Goal: Answer question/provide support: Share knowledge or assist other users

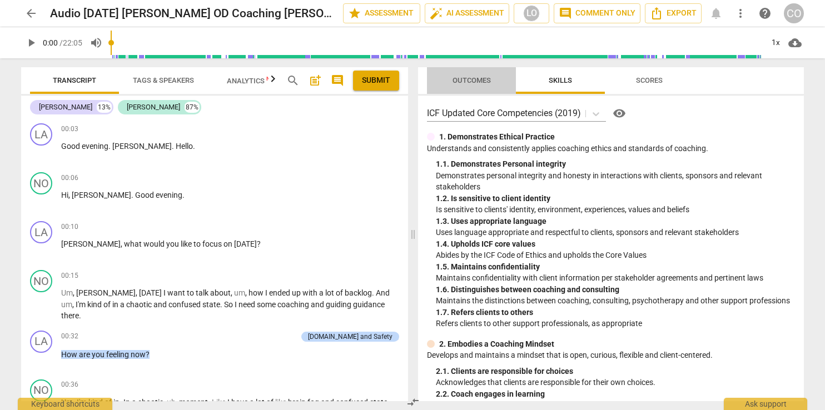
click at [470, 74] on span "Outcomes" at bounding box center [471, 80] width 65 height 15
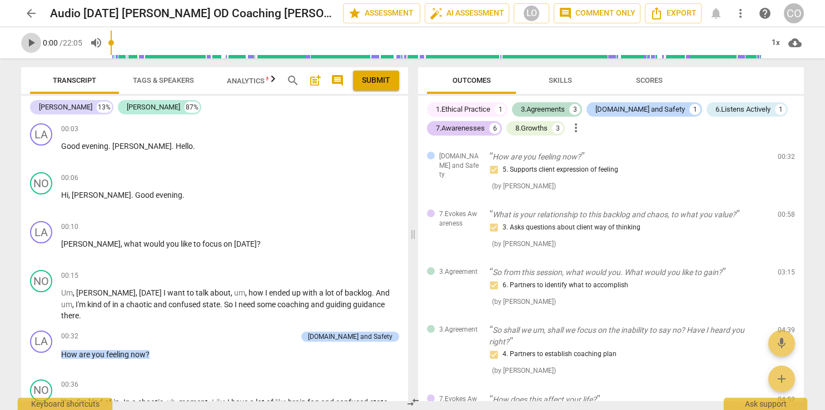
click at [29, 42] on span "play_arrow" at bounding box center [30, 42] width 13 height 13
type input "2"
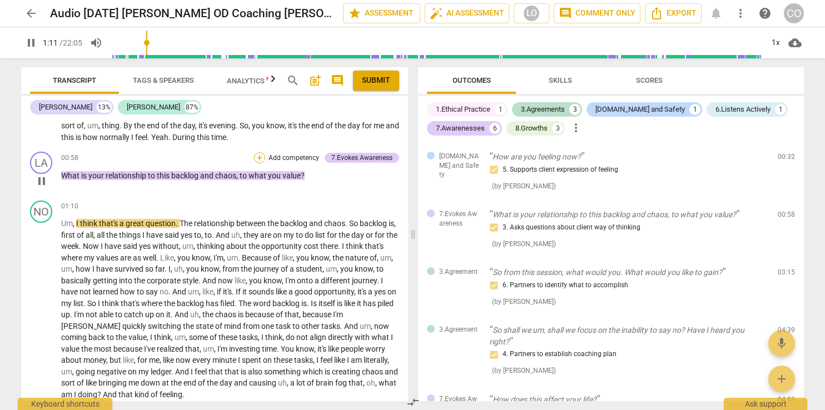
click at [260, 152] on div "+" at bounding box center [259, 157] width 11 height 11
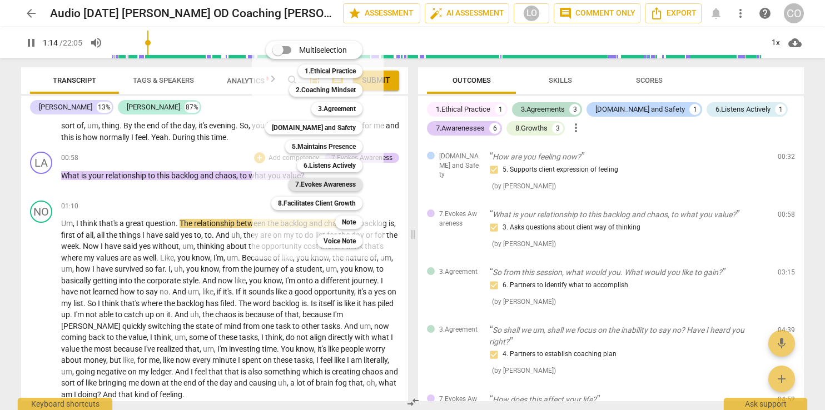
click at [344, 185] on b "7.Evokes Awareness" at bounding box center [325, 184] width 61 height 13
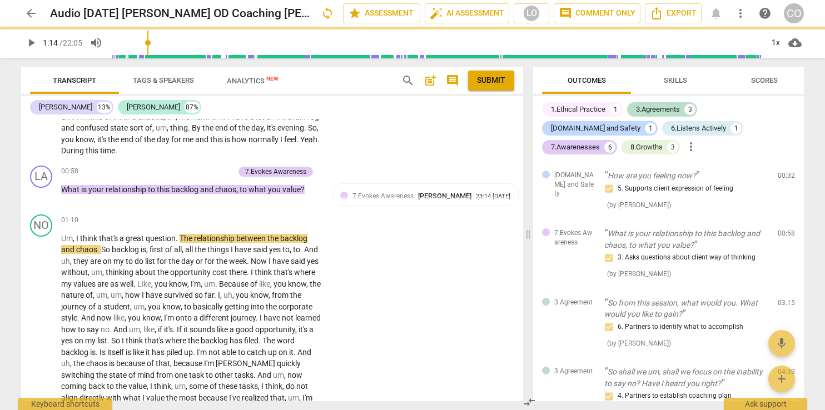
type input "74"
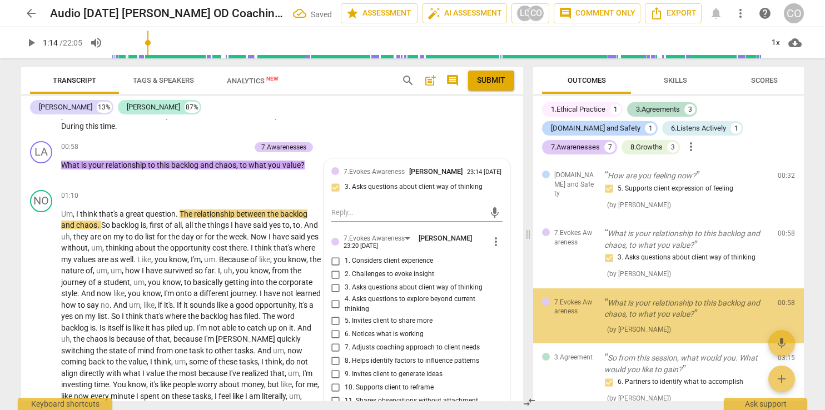
scroll to position [25, 0]
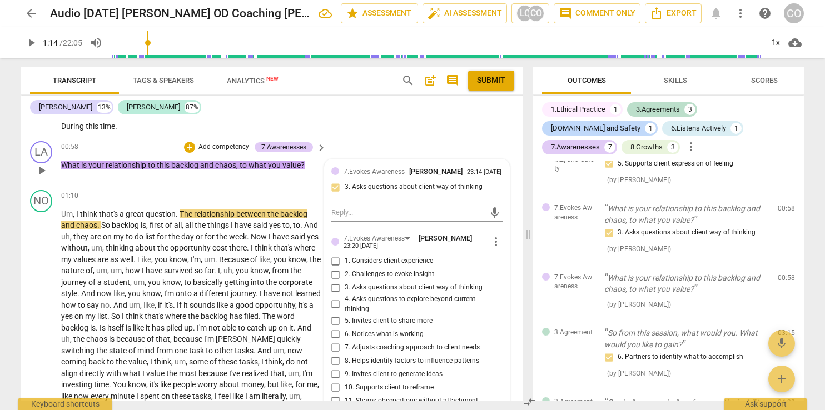
click at [335, 295] on input "3. Asks questions about client way of thinking" at bounding box center [336, 287] width 18 height 13
checkbox input "true"
click at [335, 323] on input "5. Invites client to share more" at bounding box center [336, 320] width 18 height 13
checkbox input "true"
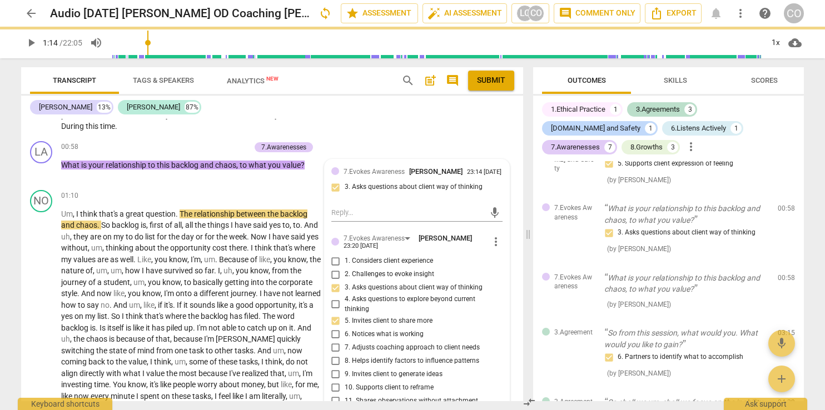
click at [27, 42] on span "play_arrow" at bounding box center [30, 42] width 13 height 13
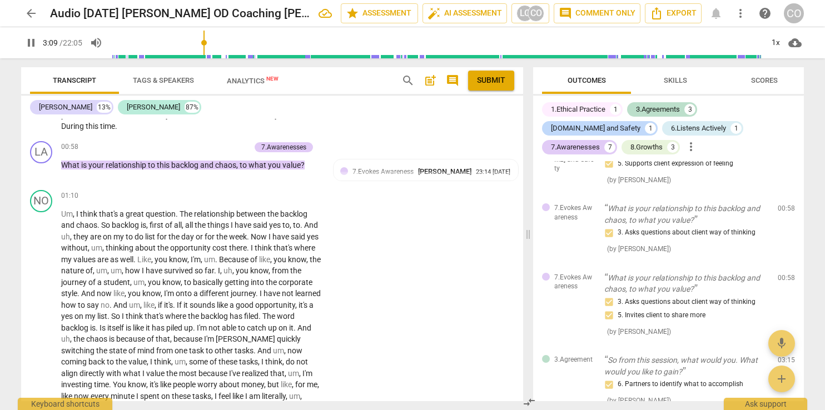
scroll to position [616, 0]
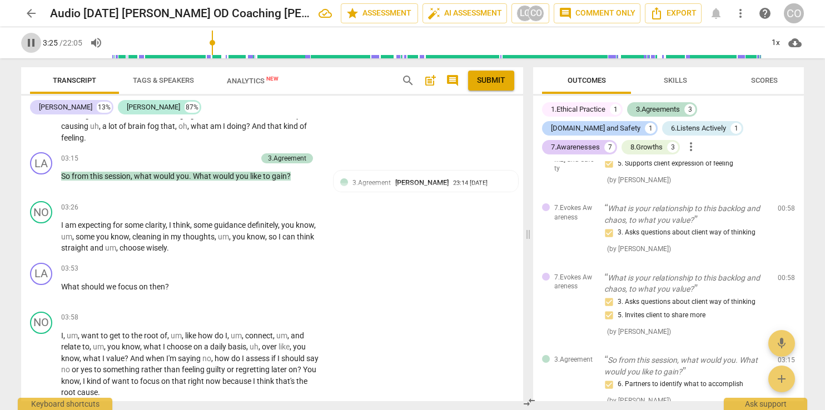
click at [32, 42] on span "pause" at bounding box center [30, 42] width 13 height 13
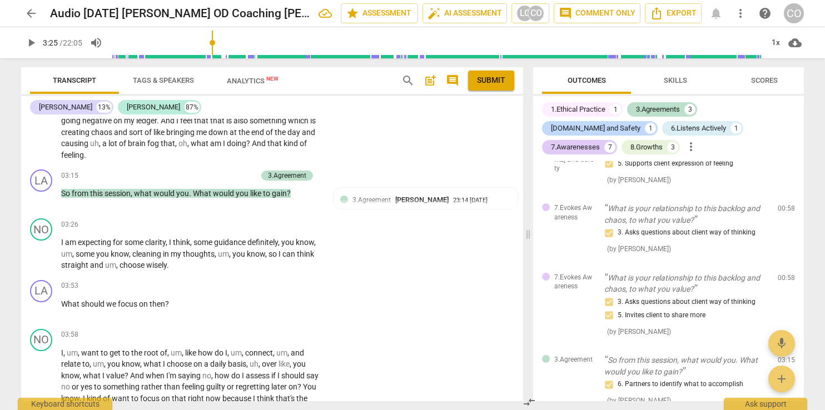
scroll to position [606, 0]
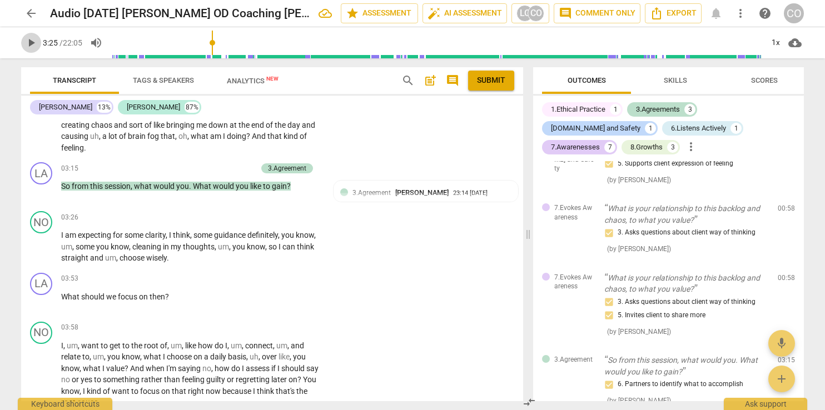
click at [26, 41] on span "play_arrow" at bounding box center [30, 42] width 13 height 13
click at [26, 41] on span "pause" at bounding box center [30, 42] width 13 height 13
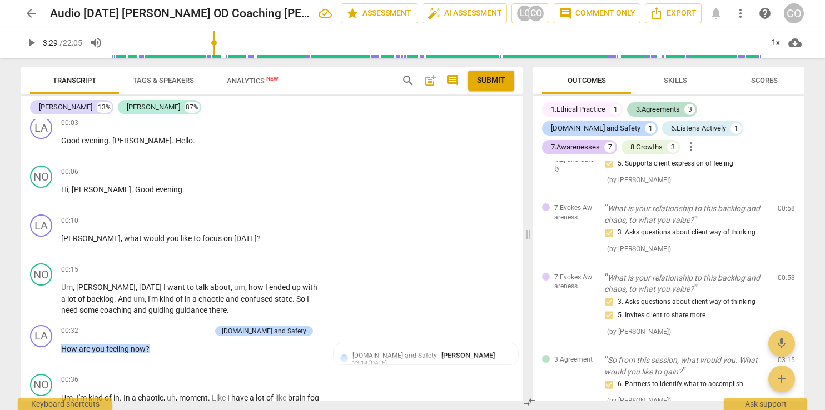
scroll to position [0, 0]
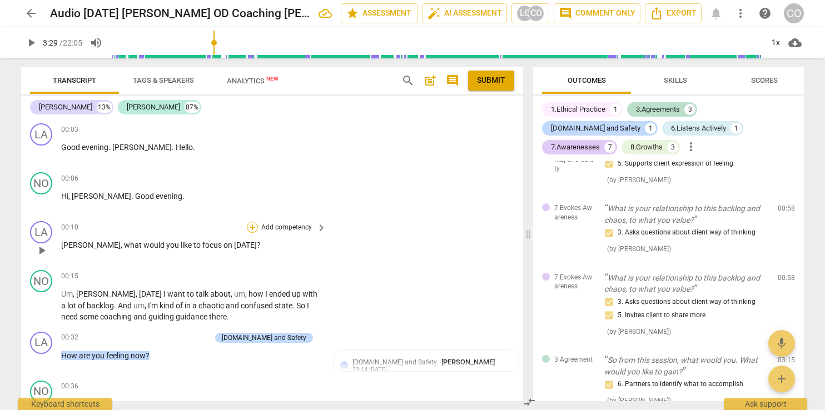
click at [251, 223] on div "+" at bounding box center [252, 227] width 11 height 11
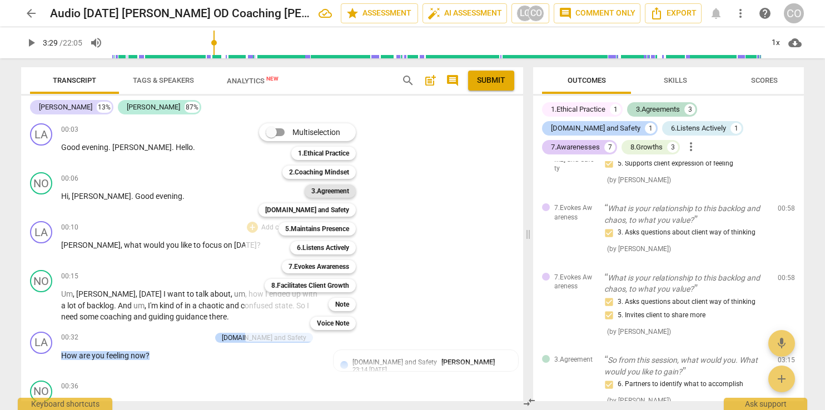
click at [345, 189] on b "3.Agreement" at bounding box center [330, 191] width 38 height 13
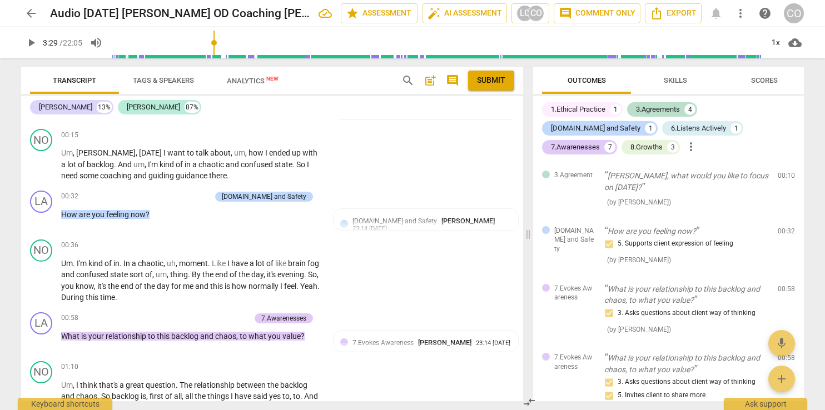
scroll to position [148, 0]
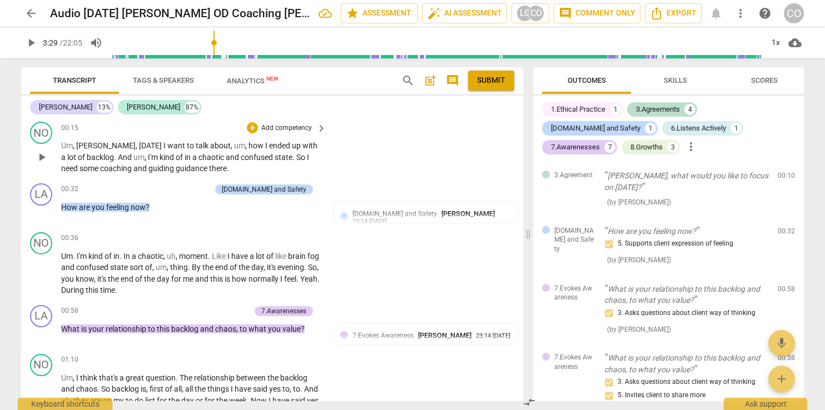
drag, startPoint x: 522, startPoint y: 140, endPoint x: 517, endPoint y: 160, distance: 20.6
click at [517, 160] on div "LA play_arrow pause 00:03 + Add competency keyboard_arrow_right Good evening . …" at bounding box center [272, 260] width 502 height 282
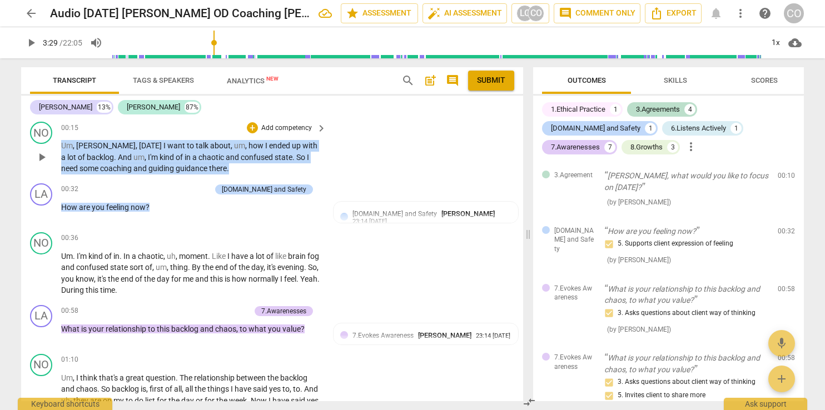
drag, startPoint x: 523, startPoint y: 133, endPoint x: 517, endPoint y: 163, distance: 30.6
click at [517, 163] on div "Transcript Tags & Speakers Analytics New search post_add comment Submit [PERSON…" at bounding box center [269, 234] width 515 height 352
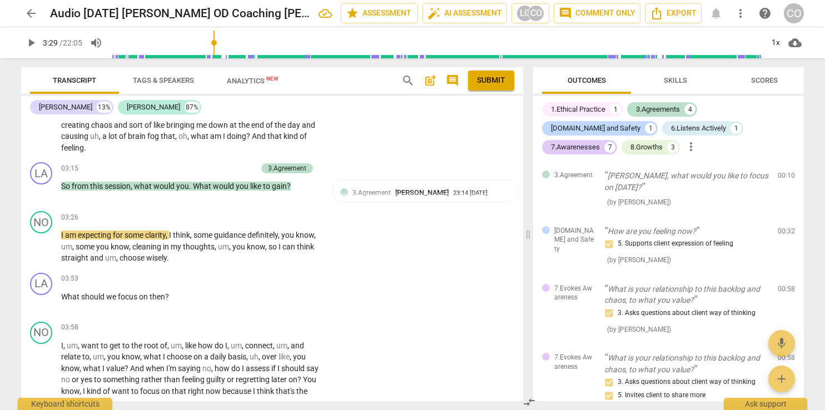
scroll to position [600, 0]
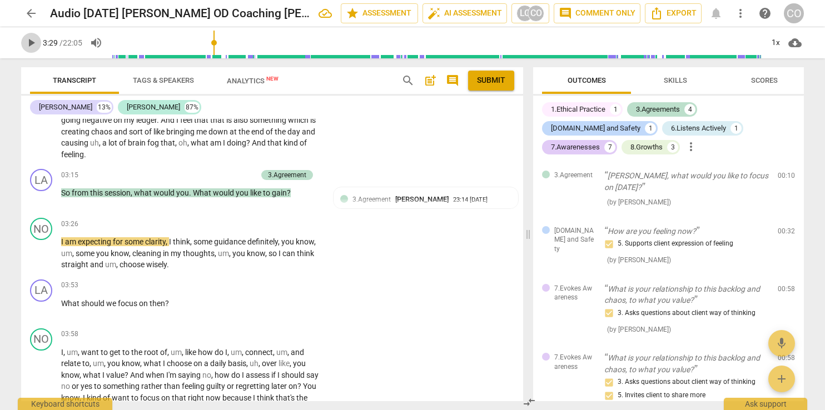
click at [27, 41] on span "play_arrow" at bounding box center [30, 42] width 13 height 13
click at [28, 38] on span "pause" at bounding box center [30, 42] width 13 height 13
click at [27, 42] on span "play_arrow" at bounding box center [30, 42] width 13 height 13
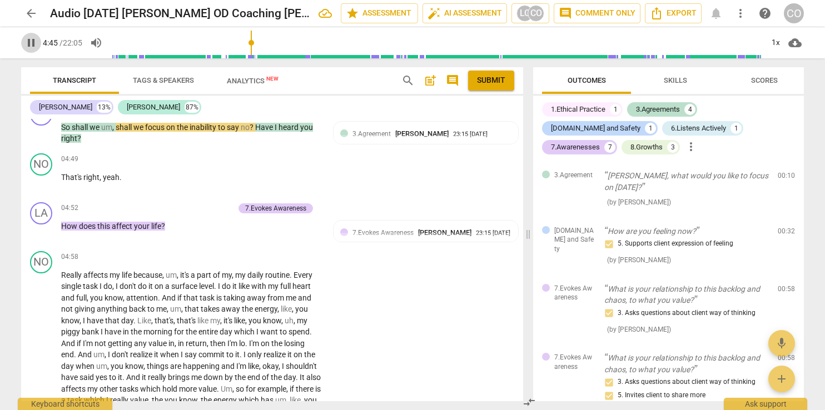
click at [30, 41] on span "pause" at bounding box center [30, 42] width 13 height 13
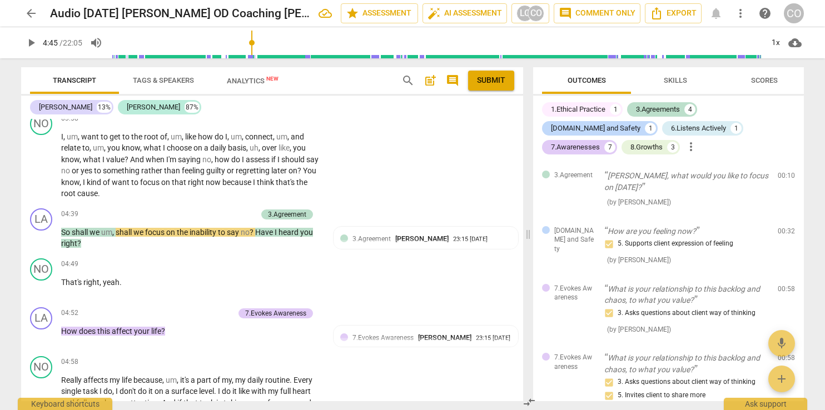
scroll to position [842, 0]
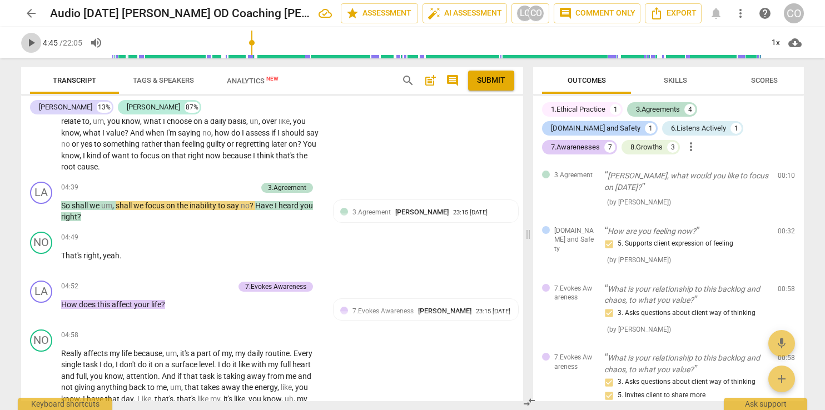
click at [36, 41] on span "play_arrow" at bounding box center [30, 42] width 13 height 13
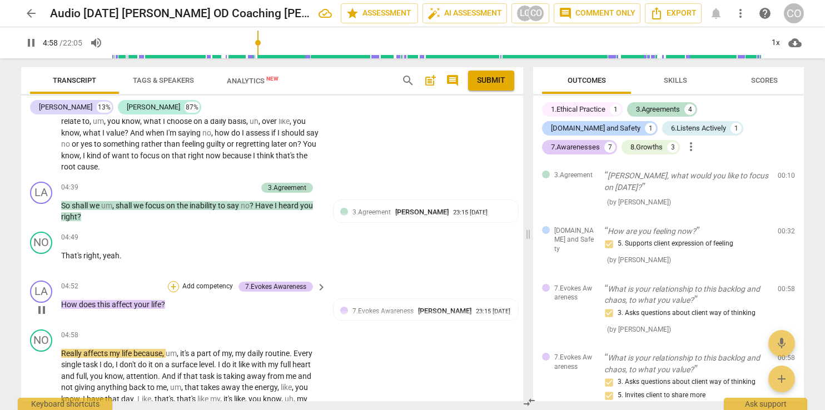
click at [171, 282] on div "+" at bounding box center [173, 286] width 11 height 11
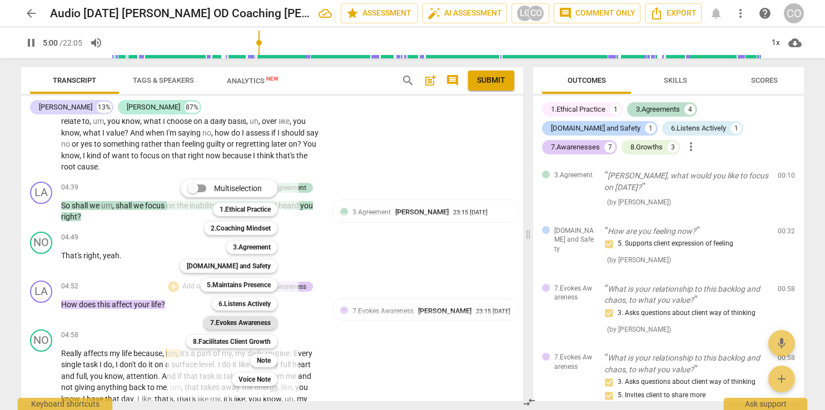
click at [251, 323] on b "7.Evokes Awareness" at bounding box center [240, 322] width 61 height 13
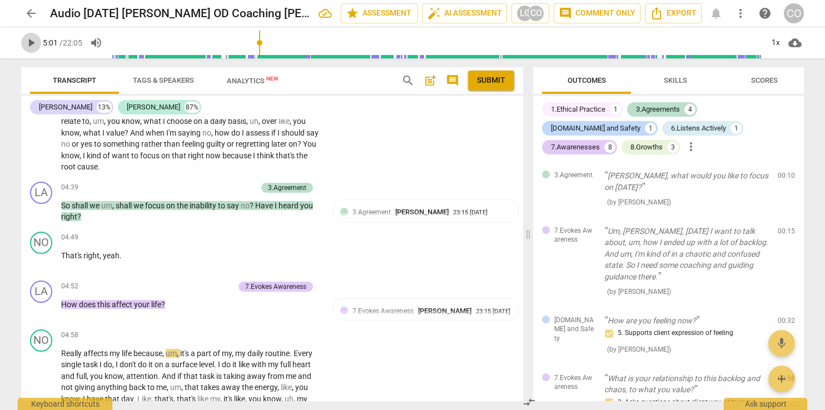
click at [29, 42] on span "play_arrow" at bounding box center [30, 42] width 13 height 13
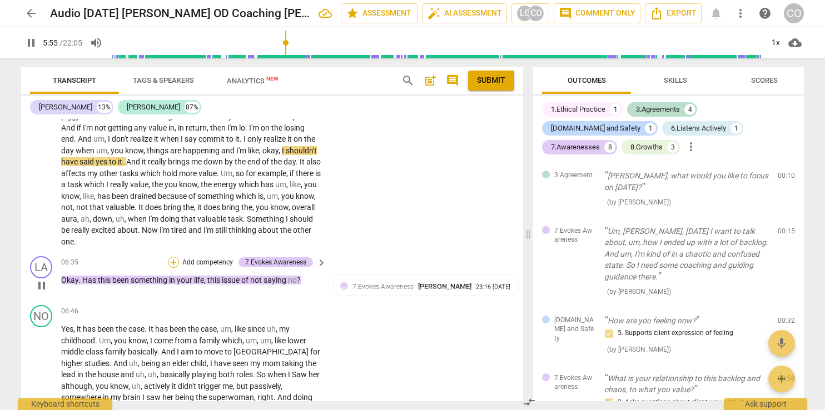
click at [173, 257] on div "+" at bounding box center [173, 262] width 11 height 11
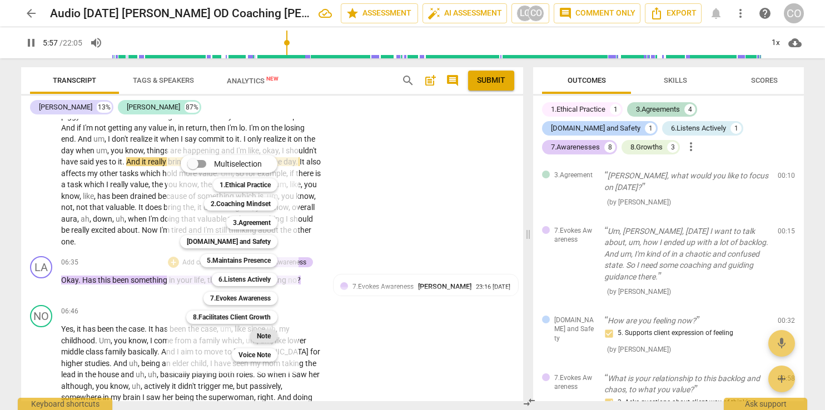
click at [262, 336] on b "Note" at bounding box center [264, 336] width 14 height 13
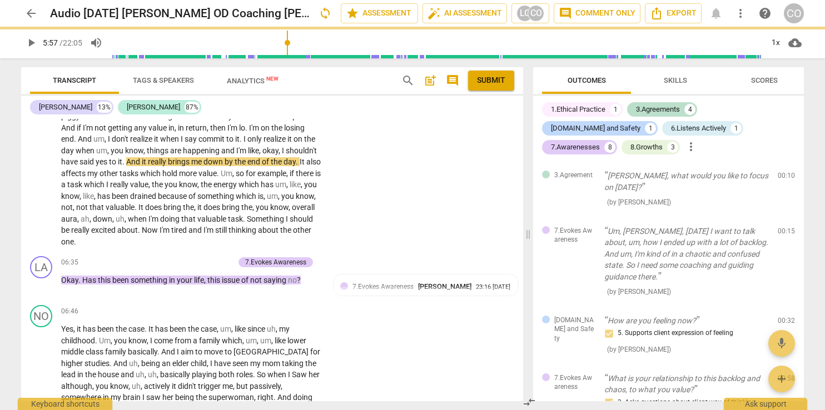
type input "358"
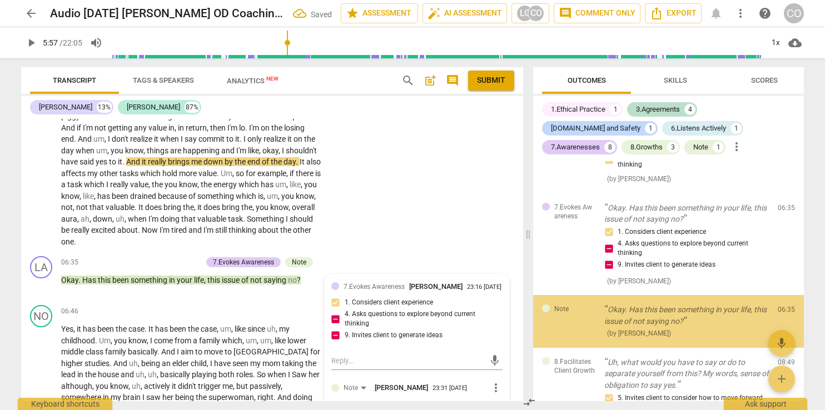
scroll to position [565, 0]
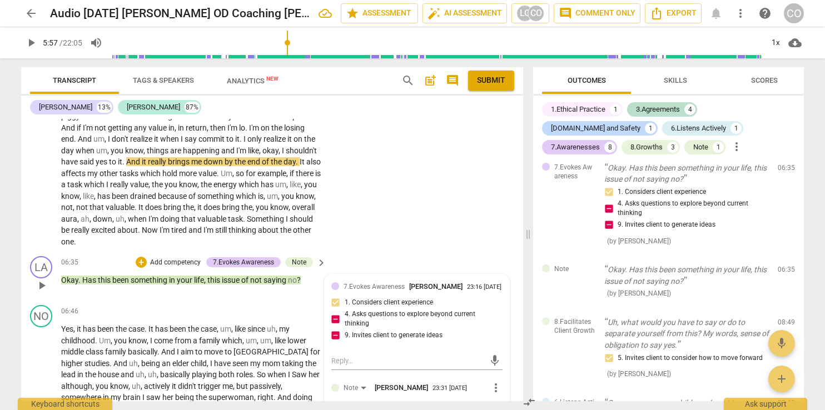
click at [375, 382] on div "7.Evokes Awareness [PERSON_NAME] 23:16 [DATE] 1. Considers client experience 4.…" at bounding box center [417, 354] width 185 height 158
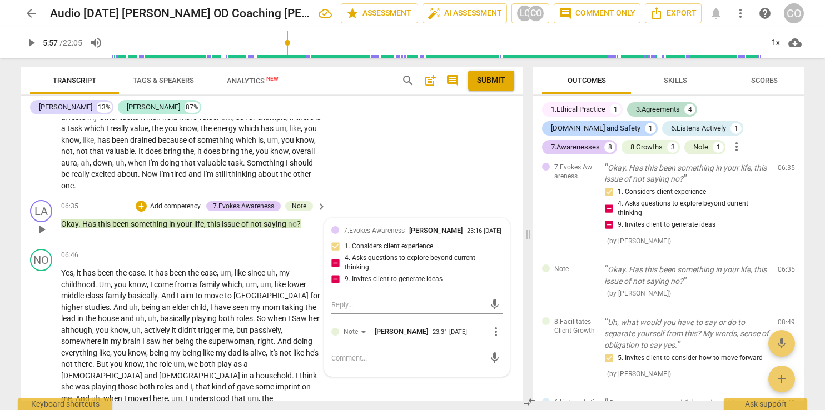
scroll to position [1203, 0]
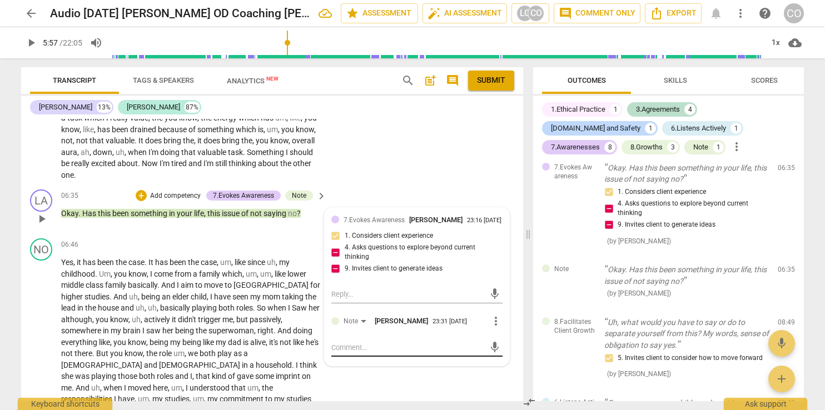
click at [345, 350] on textarea at bounding box center [407, 347] width 153 height 11
type textarea "C"
type textarea "Cl"
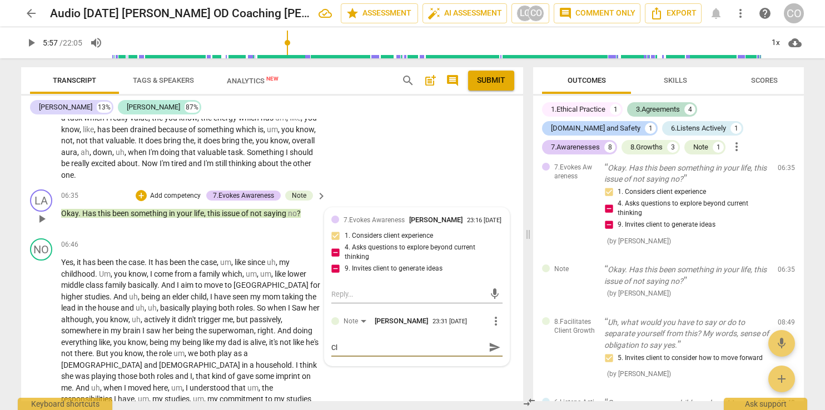
type textarea "Clo"
type textarea "Clos"
type textarea "Close"
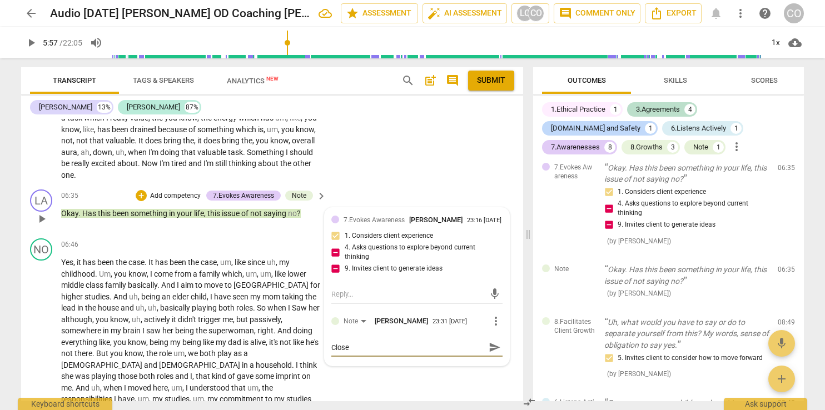
type textarea "Close"
type textarea "Close e"
type textarea "Close en"
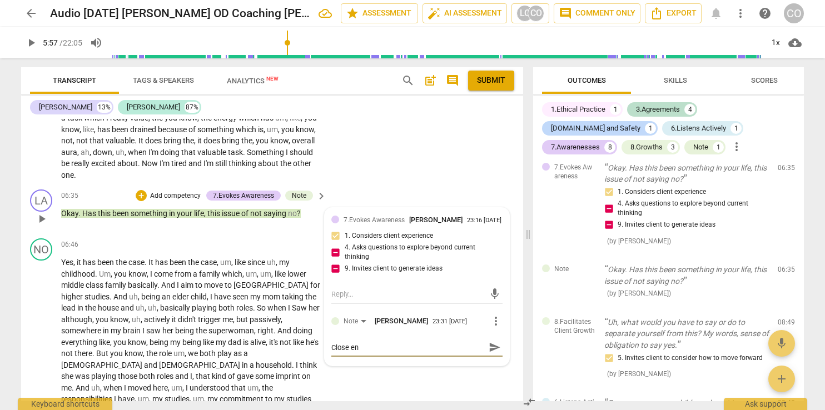
type textarea "Close end"
type textarea "Close ende"
type textarea "Close ended"
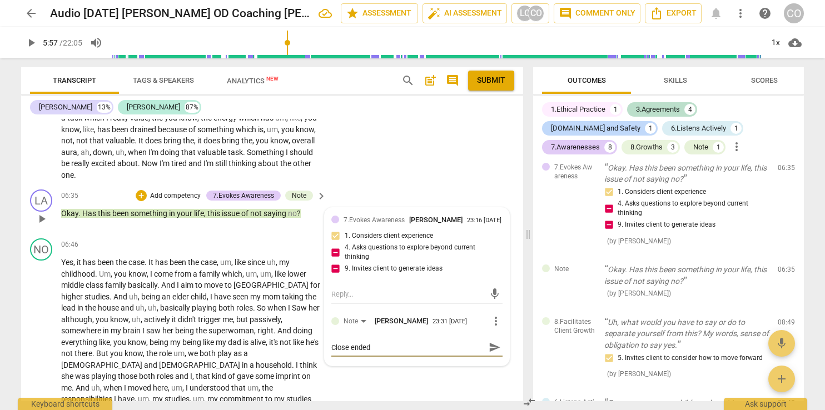
type textarea "Close ended"
type textarea "Close ended q"
type textarea "Close ended qu"
type textarea "Close ended que"
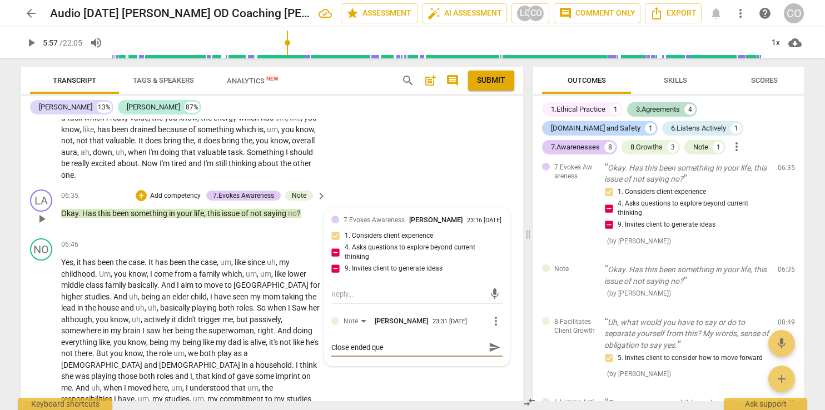
type textarea "Close ended ques"
type textarea "Close ended quest"
type textarea "Close ended questi"
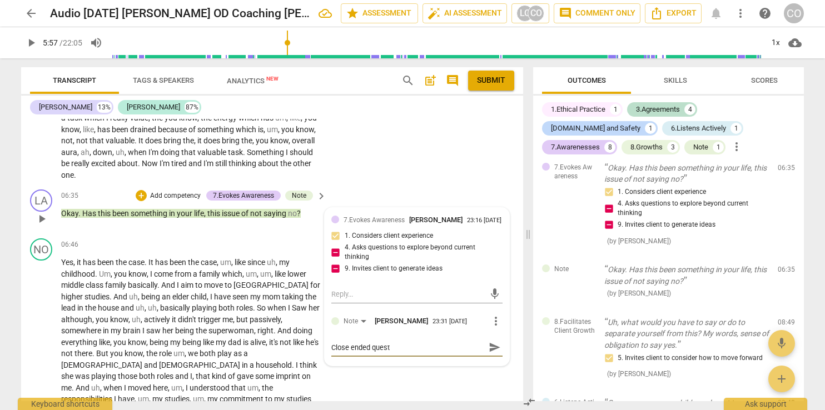
type textarea "Close ended questi"
type textarea "Close ended questio"
type textarea "Close ended question"
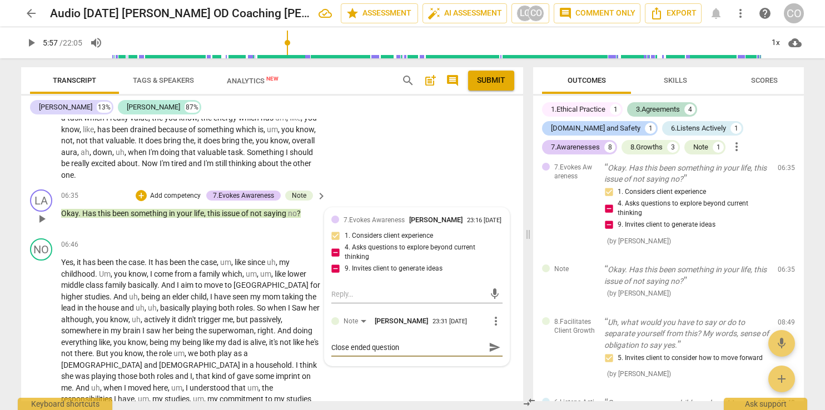
type textarea "Close ended question"
click at [491, 353] on span "send" at bounding box center [495, 347] width 12 height 12
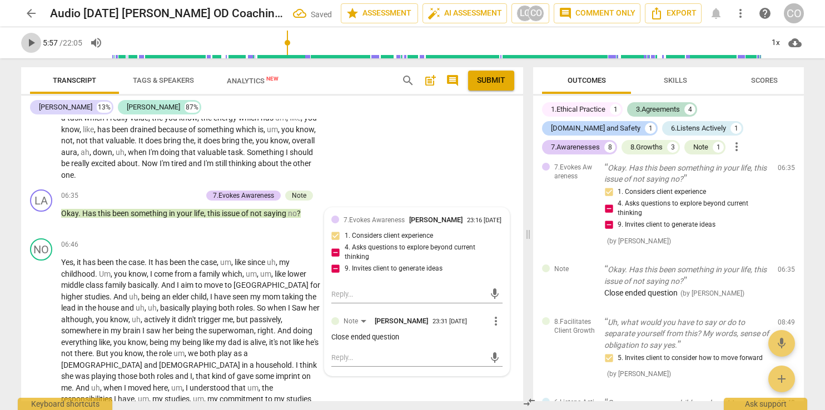
click at [24, 43] on span "play_arrow" at bounding box center [30, 42] width 13 height 13
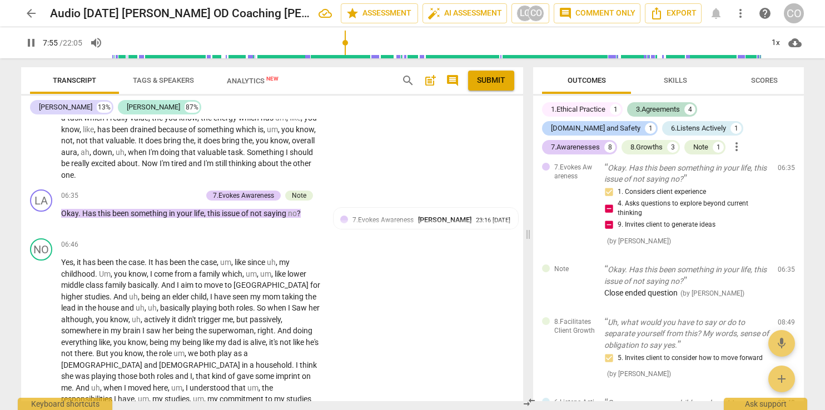
scroll to position [1485, 0]
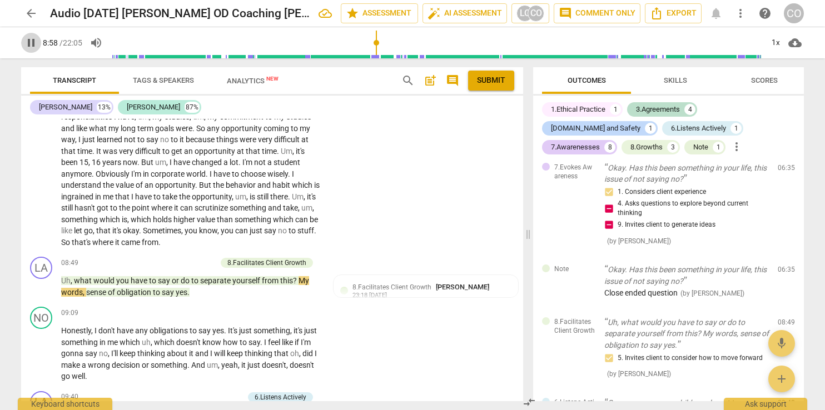
click at [32, 43] on span "pause" at bounding box center [30, 42] width 13 height 13
click at [32, 41] on span "play_arrow" at bounding box center [30, 42] width 13 height 13
click at [31, 45] on span "pause" at bounding box center [30, 42] width 13 height 13
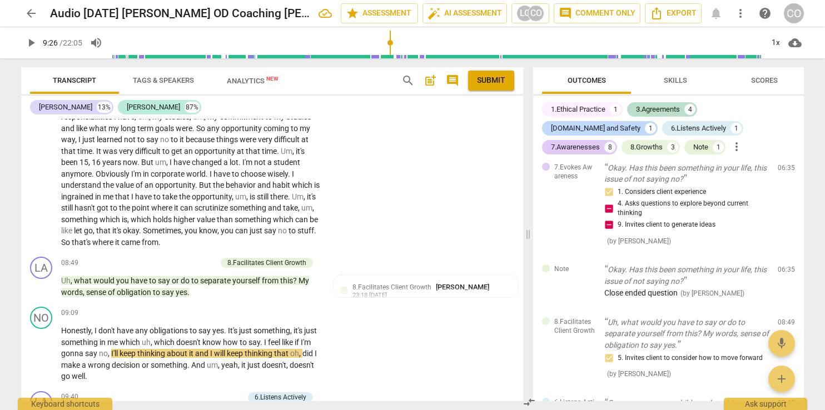
type input "567"
click at [156, 257] on div "+" at bounding box center [155, 262] width 11 height 11
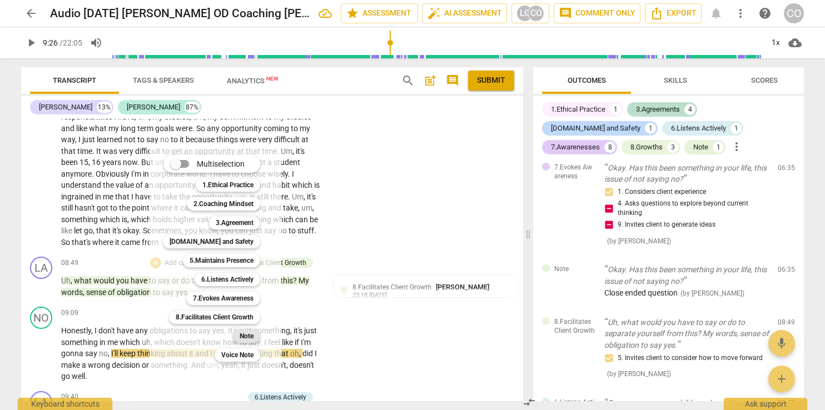
click at [250, 334] on b "Note" at bounding box center [247, 336] width 14 height 13
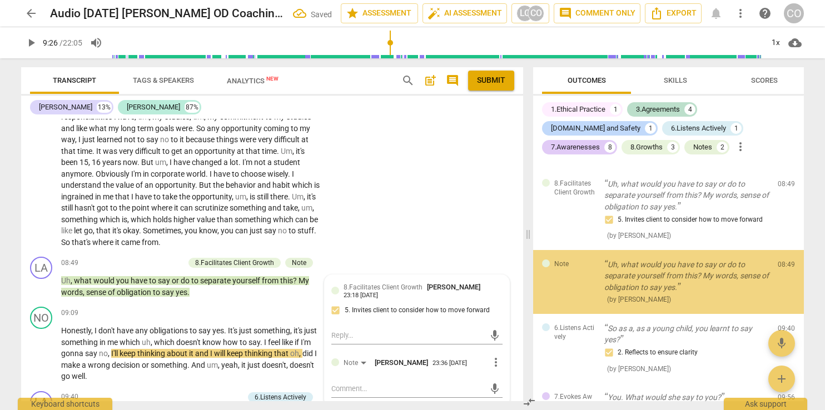
scroll to position [704, 0]
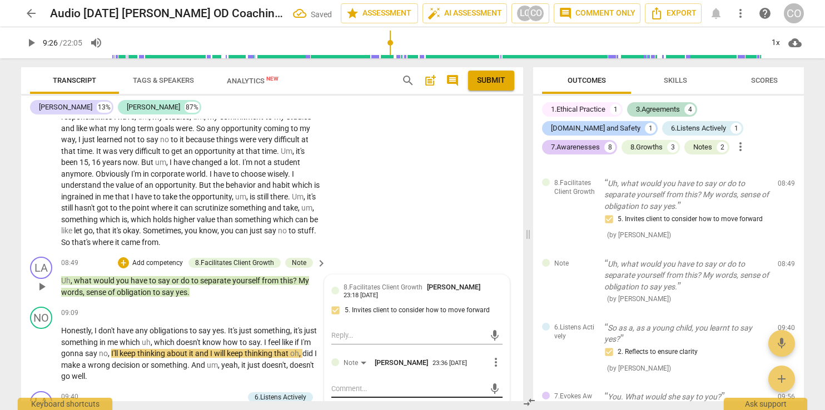
click at [351, 385] on textarea at bounding box center [407, 388] width 153 height 11
type textarea """
type textarea ""m"
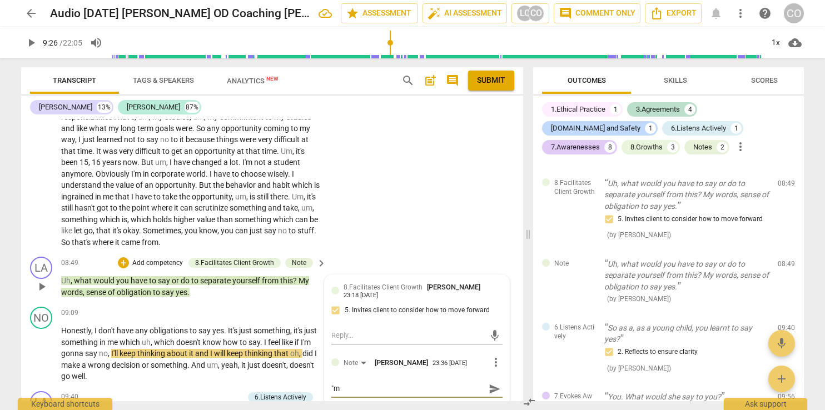
type textarea ""my"
type textarea ""my q"
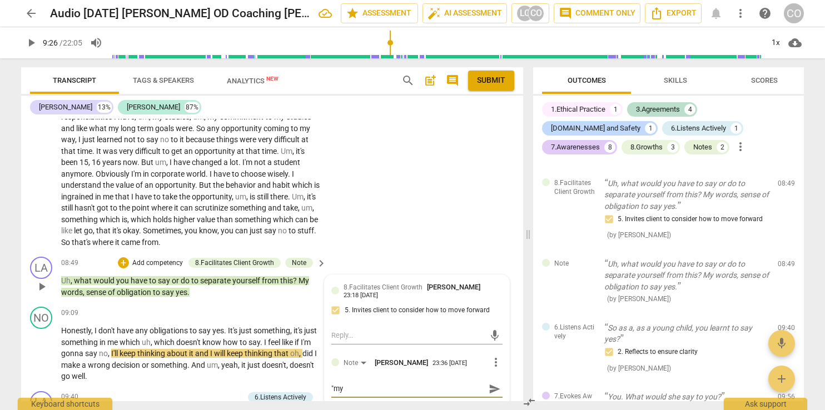
type textarea ""my q"
type textarea ""my"
type textarea ""my w"
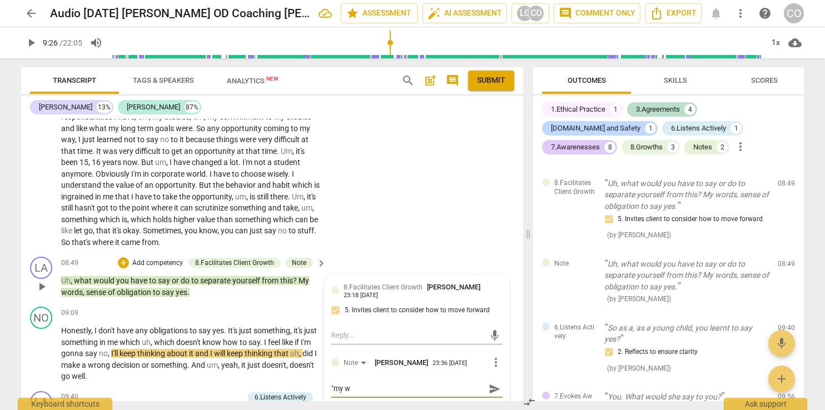
type textarea ""my wo"
type textarea ""my w"
type textarea ""my"
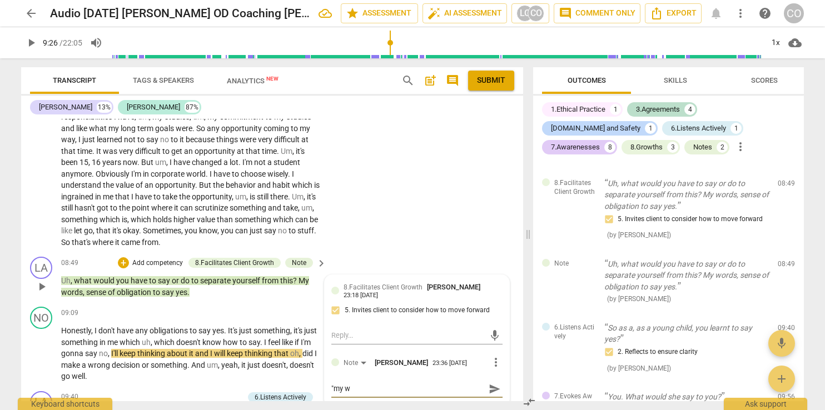
type textarea ""my"
type textarea ""m"
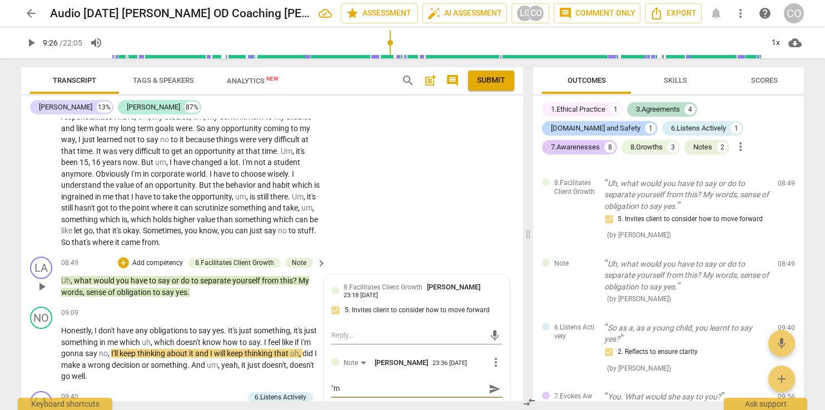
type textarea """
type textarea ""M"
type textarea ""My"
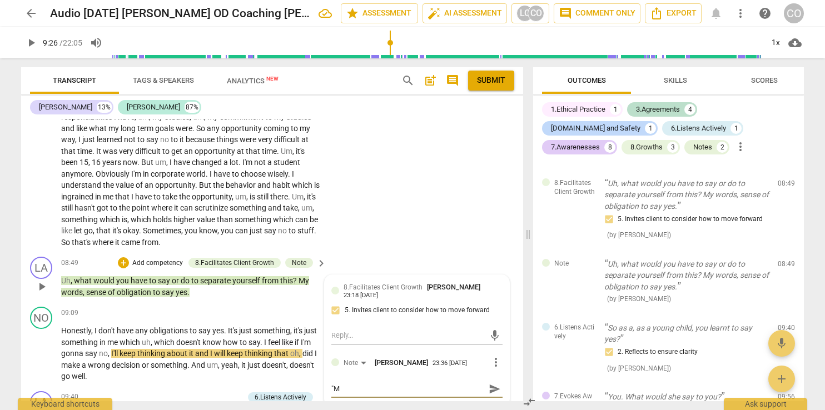
type textarea ""My"
type textarea ""My w"
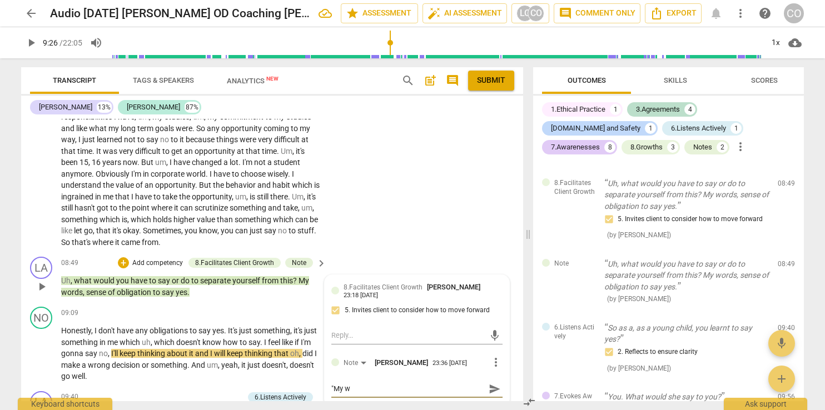
type textarea ""My wo"
type textarea ""My wor"
type textarea ""My word"
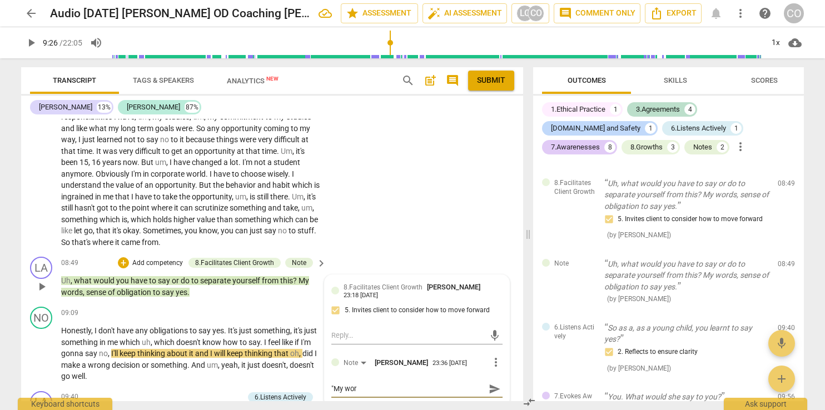
type textarea ""My word"
type textarea ""My words"
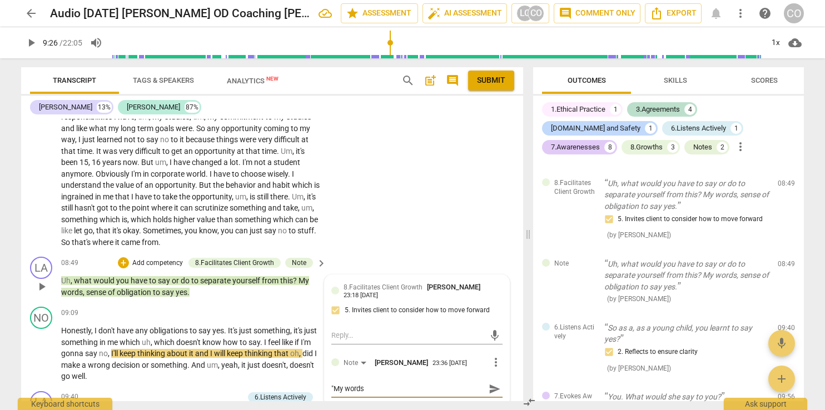
type textarea ""My words"
type textarea ""My words,"
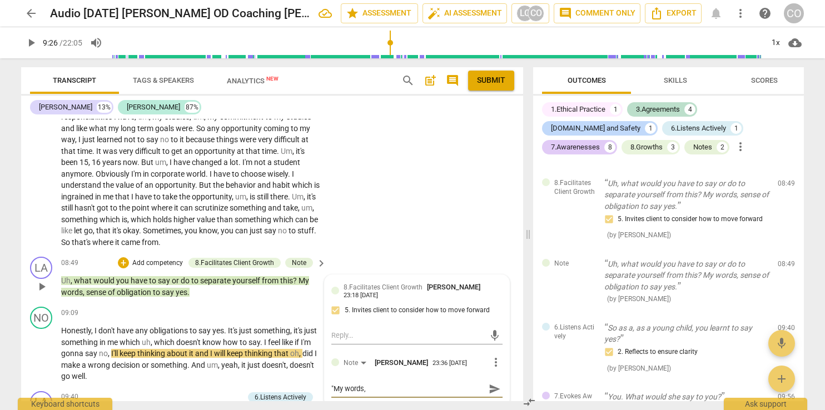
type textarea ""My words,"
type textarea ""My words, s"
type textarea ""My words, se"
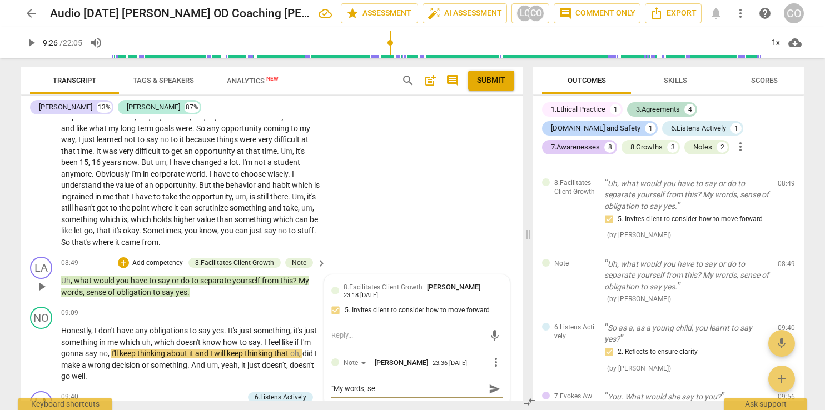
type textarea ""My words, sen"
type textarea ""My words, sens"
type textarea ""My words, sense"
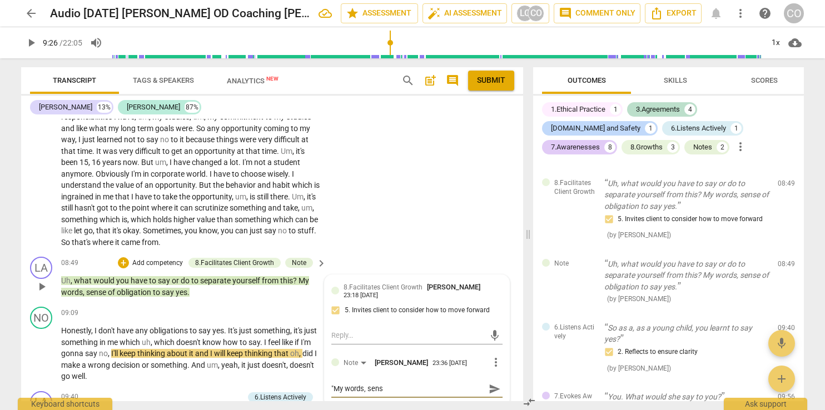
type textarea ""My words, sense"
type textarea ""My words, sense o"
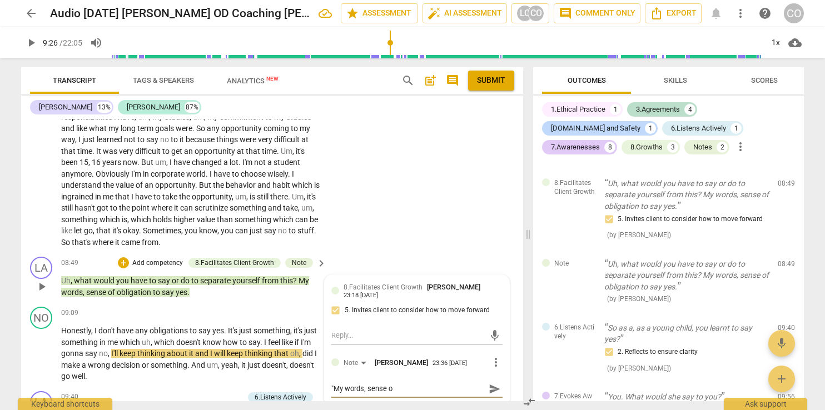
type textarea ""My words, sense of"
type textarea ""My words, sense of o"
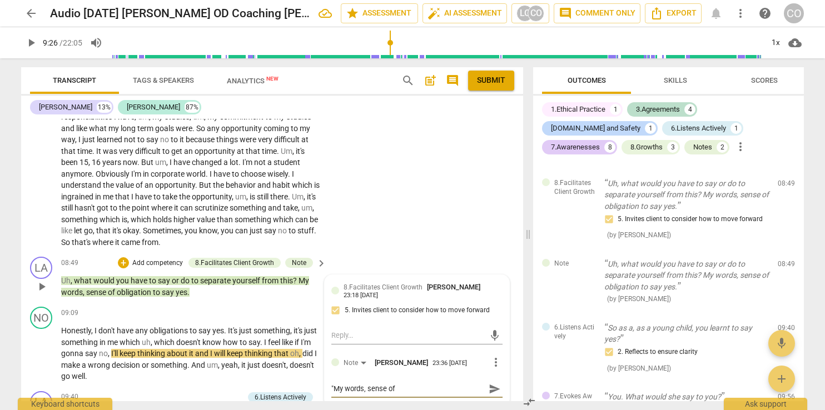
type textarea ""My words, sense of o"
type textarea ""My words, sense of ob"
type textarea ""My words, sense of obl"
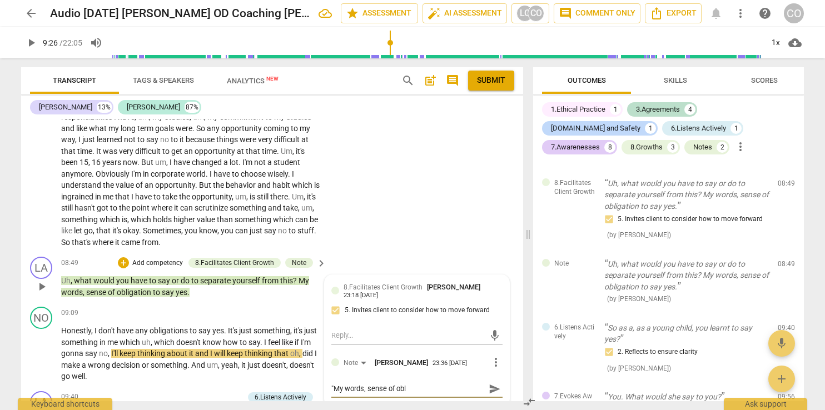
type textarea ""My words, sense of obli"
type textarea ""My words, sense of oblig"
type textarea ""My words, sense of obliga"
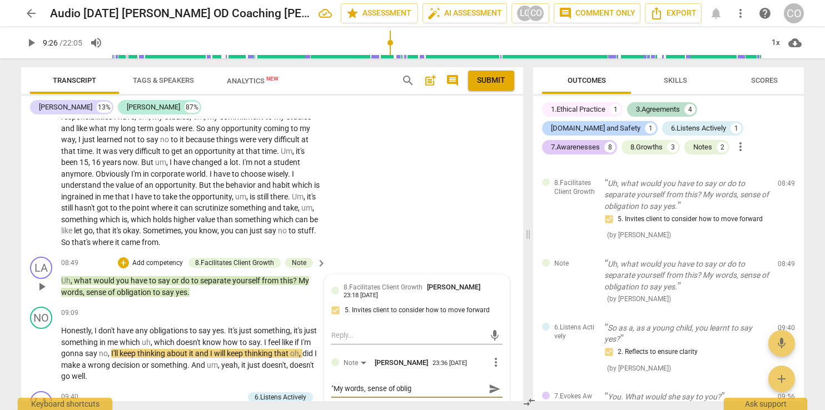
type textarea ""My words, sense of obliga"
type textarea ""My words, sense of obligat"
type textarea ""My words, sense of obligati"
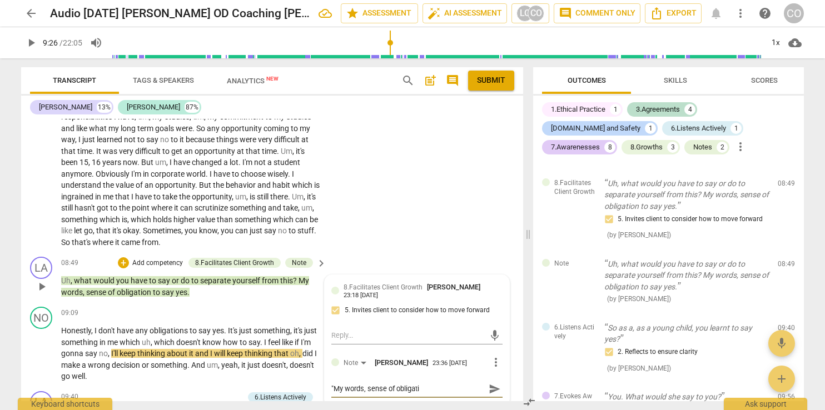
type textarea ""My words, sense of obligatio"
type textarea ""My words, sense of obligation"
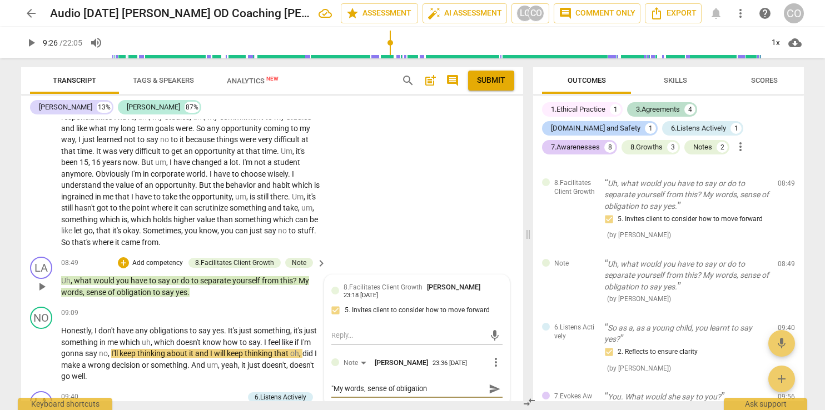
type textarea ""My words, sense of obligation"
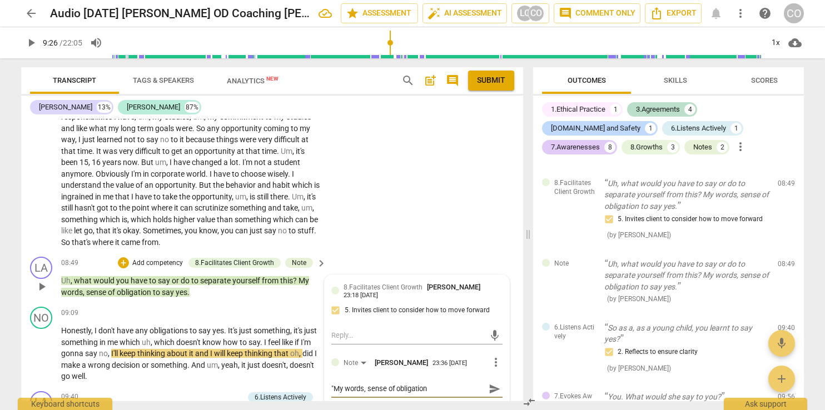
type textarea ""My words, sense of obligation t"
type textarea ""My words, sense of obligation to"
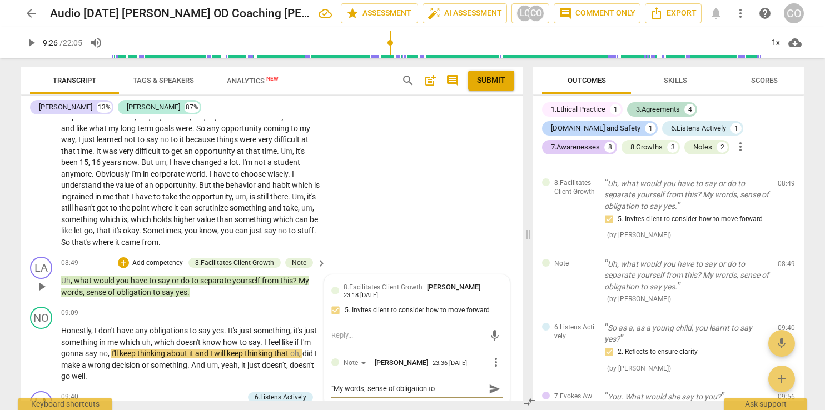
type textarea ""My words, sense of obligation to"
type textarea ""My words, sense of obligation to s"
type textarea ""My words, sense of obligation to sa"
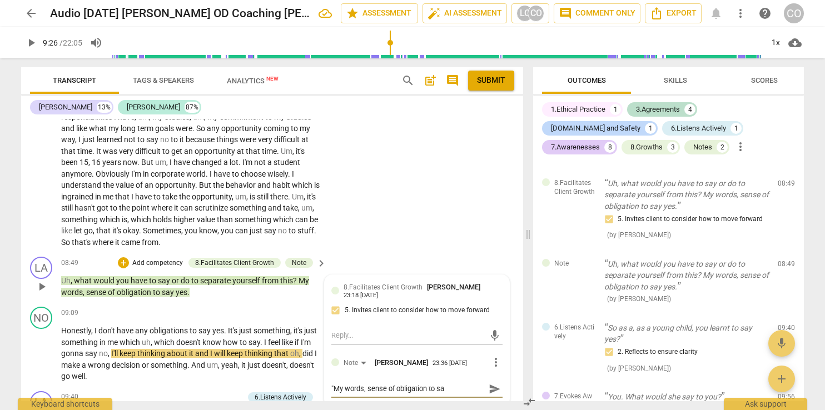
type textarea ""My words, sense of obligation to say"
type textarea ""My words, sense of obligation to say y"
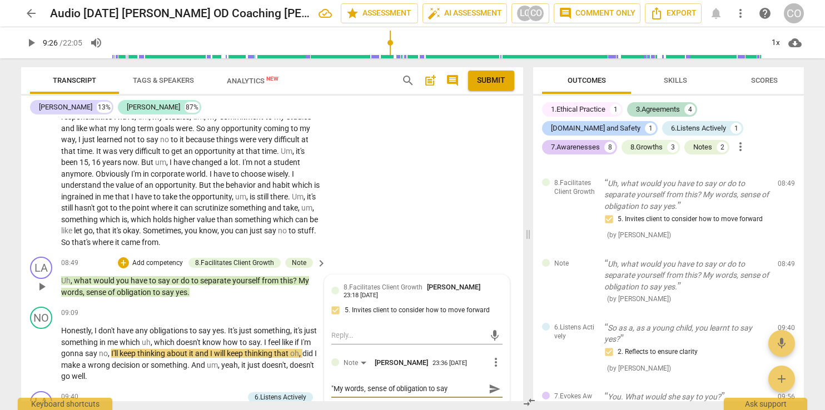
type textarea ""My words, sense of obligation to say y"
type textarea ""My words, sense of obligation to say ye"
type textarea ""My words, sense of obligation to say yes"
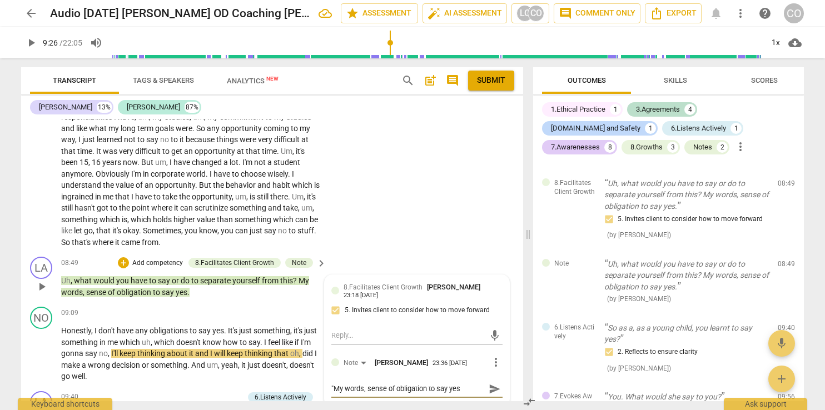
type textarea ""My words, sense of obligation to say yes""
click at [489, 384] on span "send" at bounding box center [495, 389] width 12 height 12
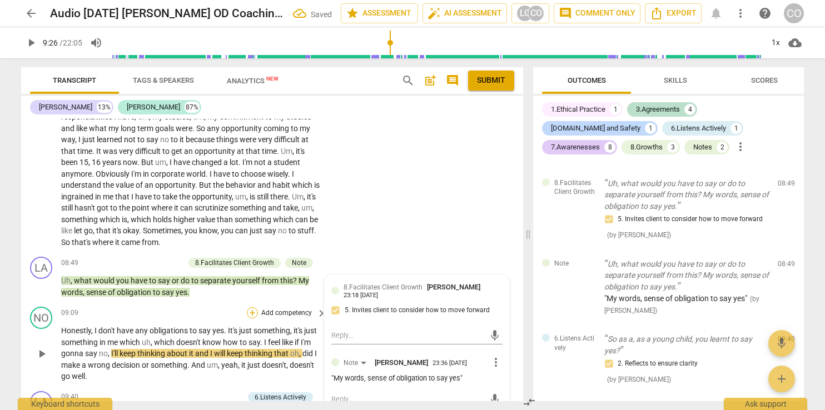
click at [249, 308] on div "+" at bounding box center [252, 312] width 11 height 11
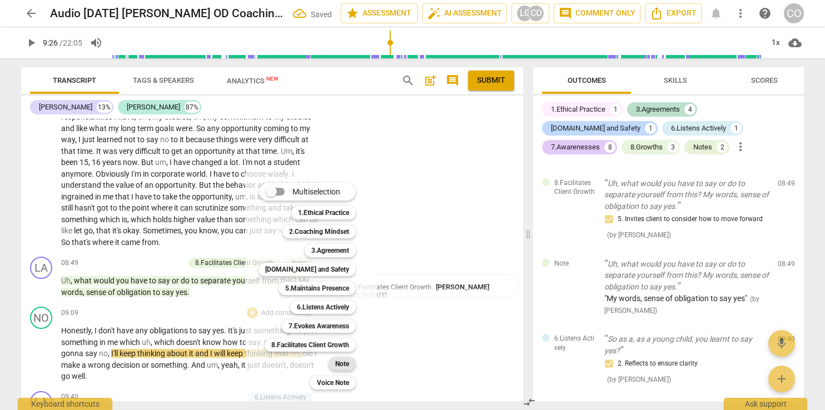
click at [340, 361] on b "Note" at bounding box center [342, 363] width 14 height 13
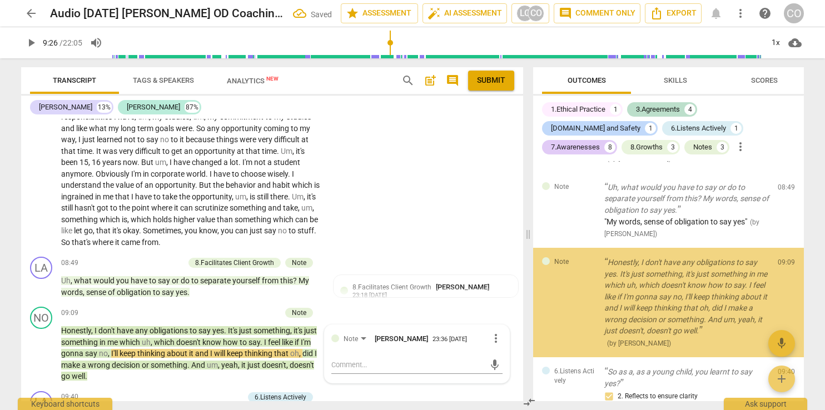
scroll to position [802, 0]
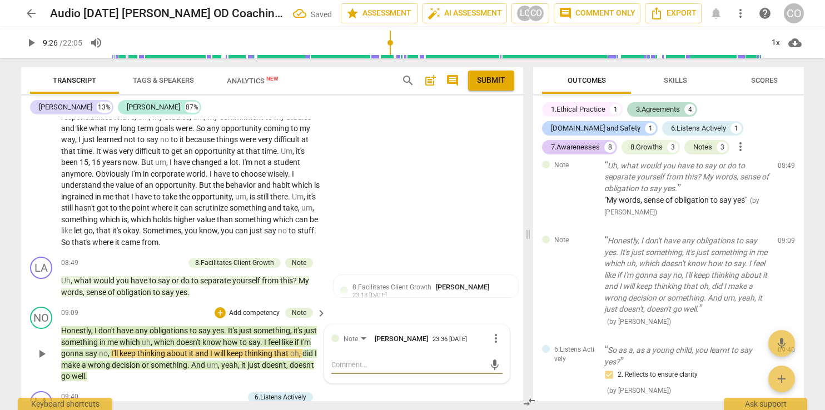
type textarea """
type textarea ""I"
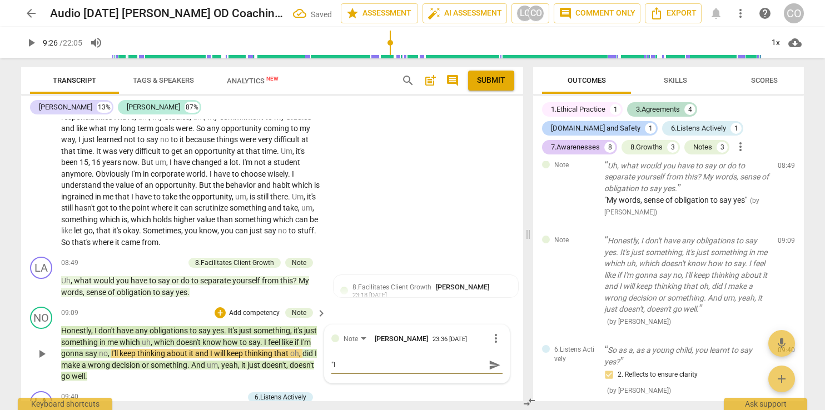
type textarea ""I"
type textarea ""I d"
type textarea ""I do"
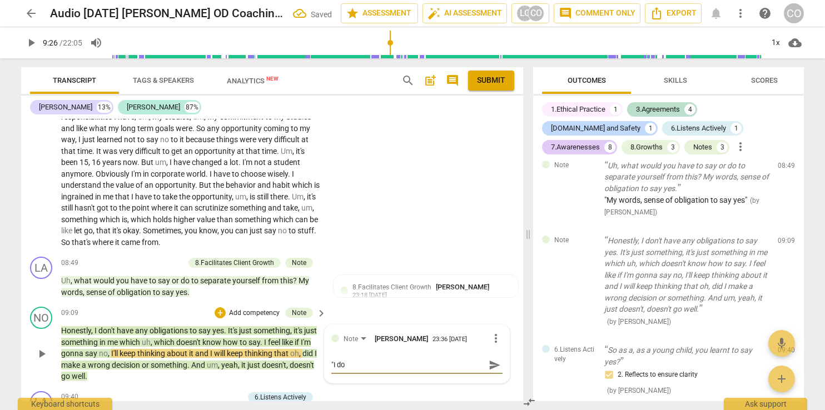
type textarea ""I don"
type textarea ""I don'"
type textarea ""I don't"
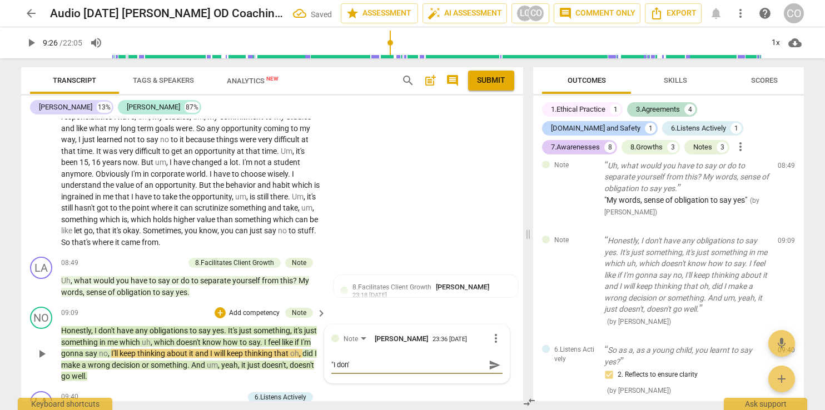
type textarea ""I don't"
type textarea ""I don't h"
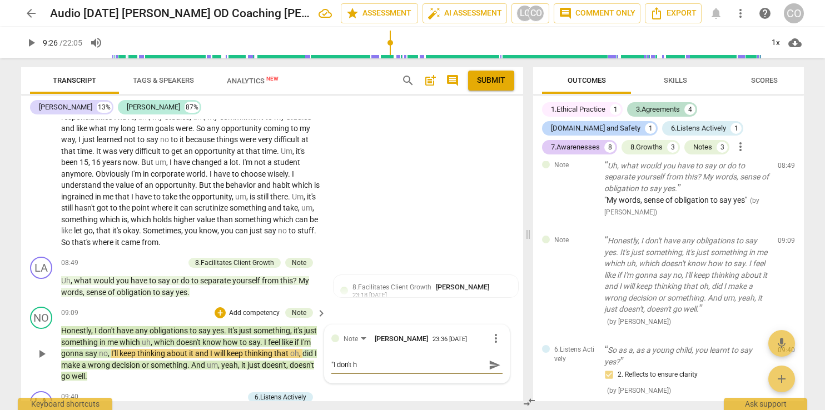
type textarea ""I don't ha"
type textarea ""I don't hav"
type textarea ""I don't have"
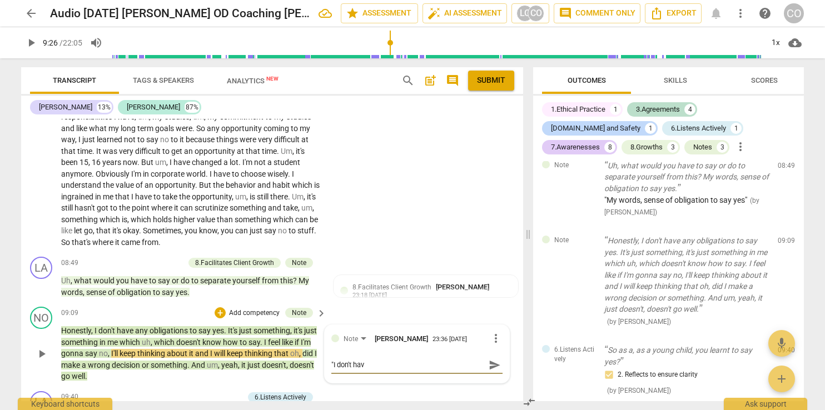
type textarea ""I don't have"
type textarea ""I don't have a"
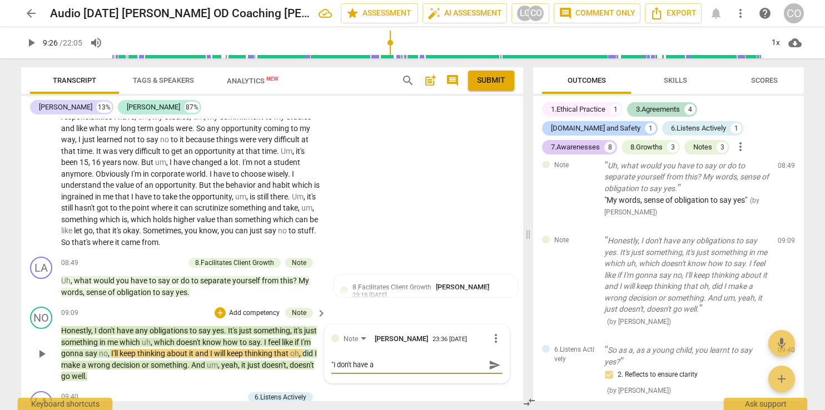
type textarea ""I don't have an"
type textarea ""I don't have any"
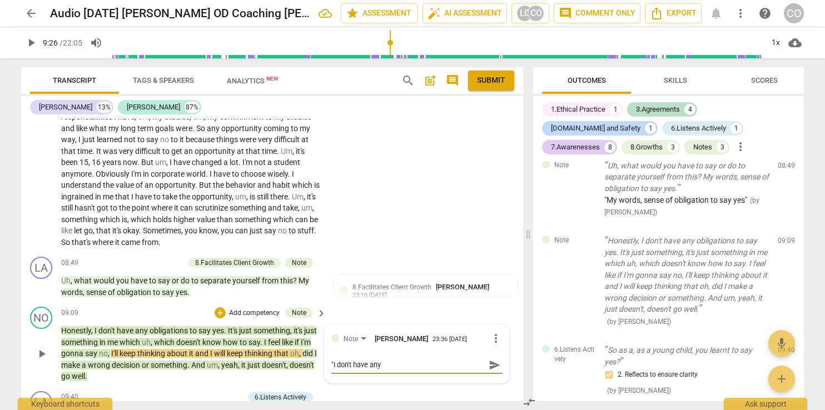
type textarea ""I don't have any"
type textarea ""I don't have any o"
click at [489, 362] on span "send" at bounding box center [495, 365] width 12 height 12
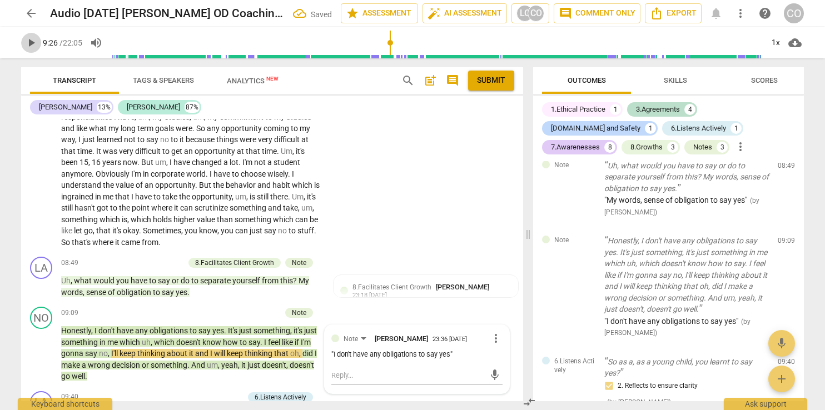
click at [30, 41] on span "play_arrow" at bounding box center [30, 42] width 13 height 13
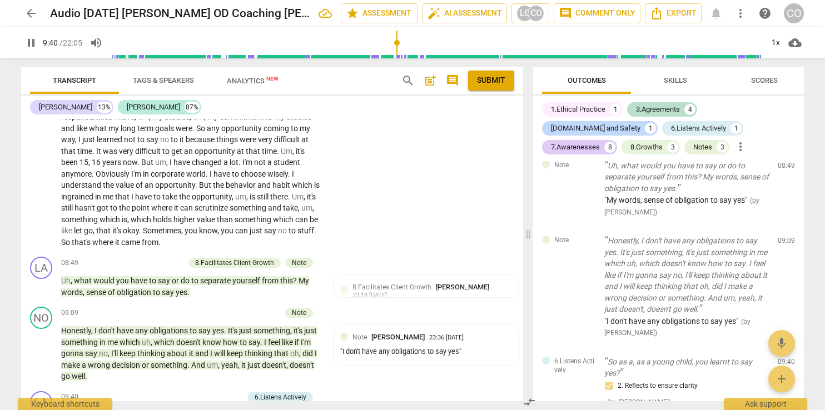
scroll to position [1772, 0]
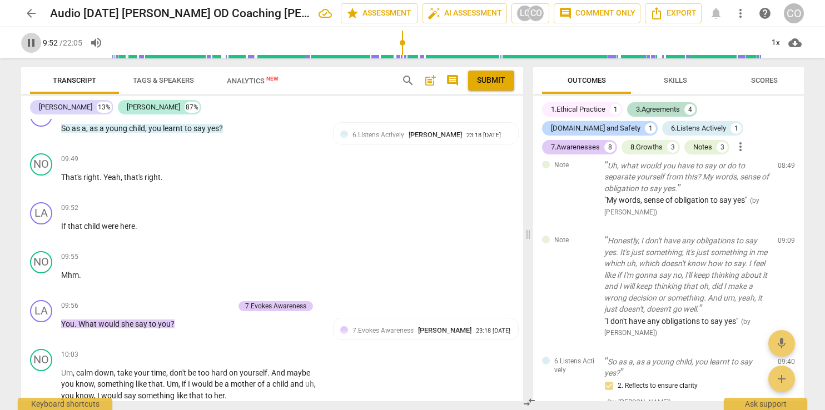
click at [33, 40] on span "pause" at bounding box center [30, 42] width 13 height 13
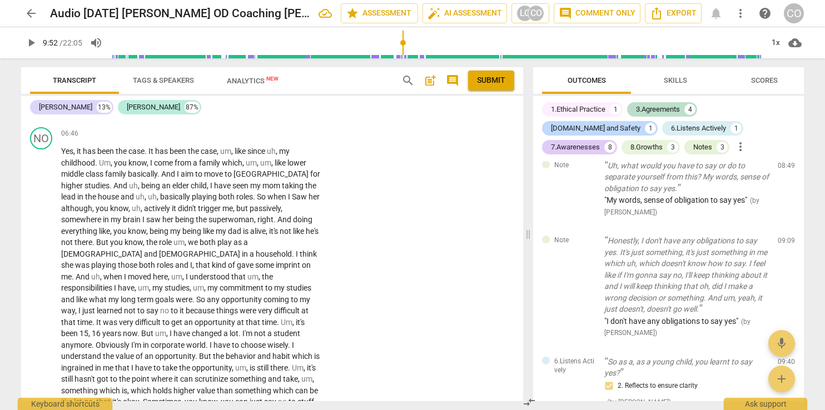
scroll to position [1307, 0]
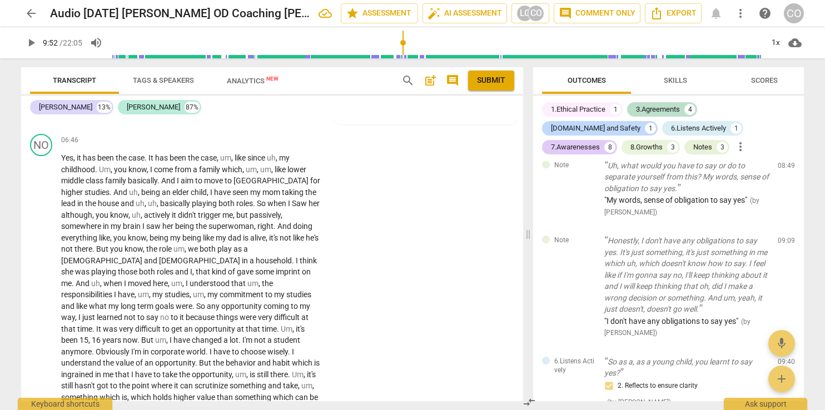
drag, startPoint x: 522, startPoint y: 215, endPoint x: 522, endPoint y: 237, distance: 22.2
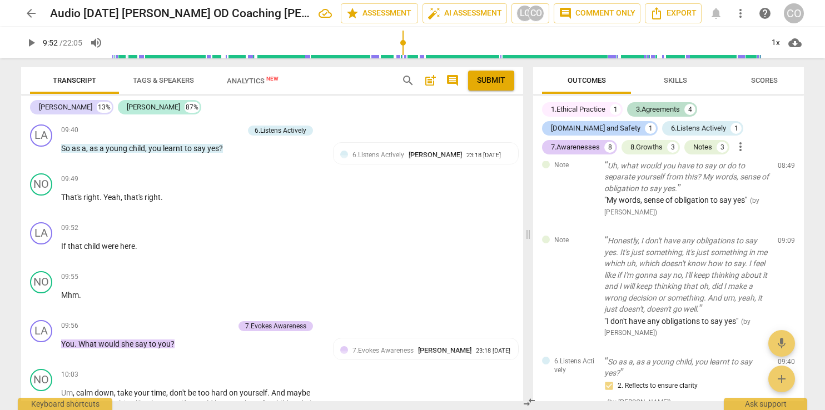
scroll to position [1785, 0]
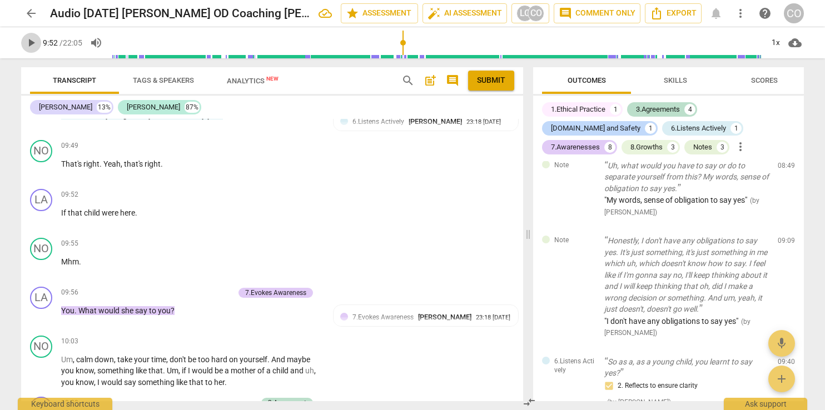
click at [30, 39] on span "play_arrow" at bounding box center [30, 42] width 13 height 13
click at [170, 287] on div "+" at bounding box center [173, 292] width 11 height 11
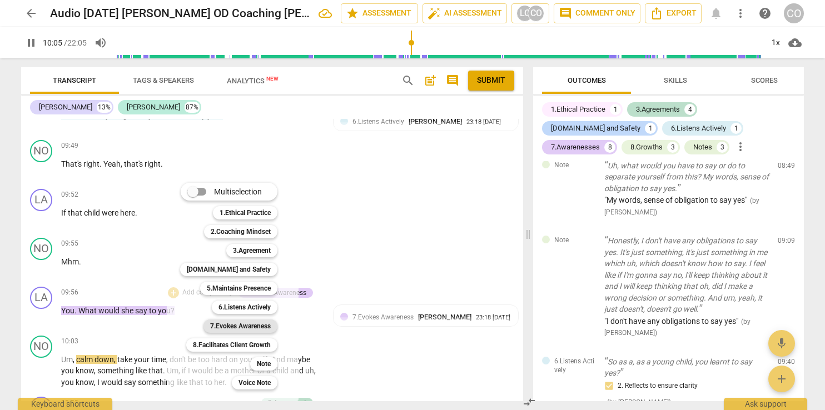
click at [238, 323] on b "7.Evokes Awareness" at bounding box center [240, 326] width 61 height 13
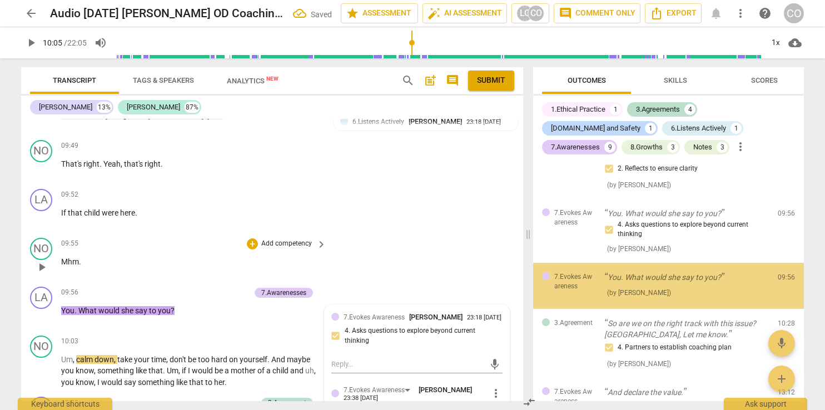
scroll to position [1024, 0]
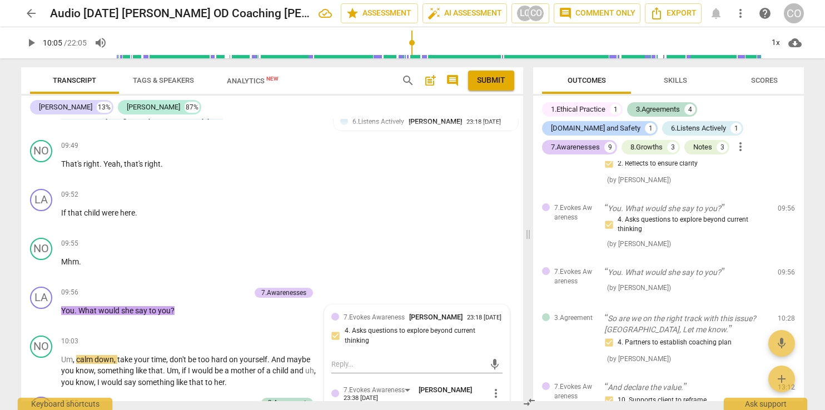
click at [27, 36] on span "play_arrow" at bounding box center [30, 42] width 13 height 13
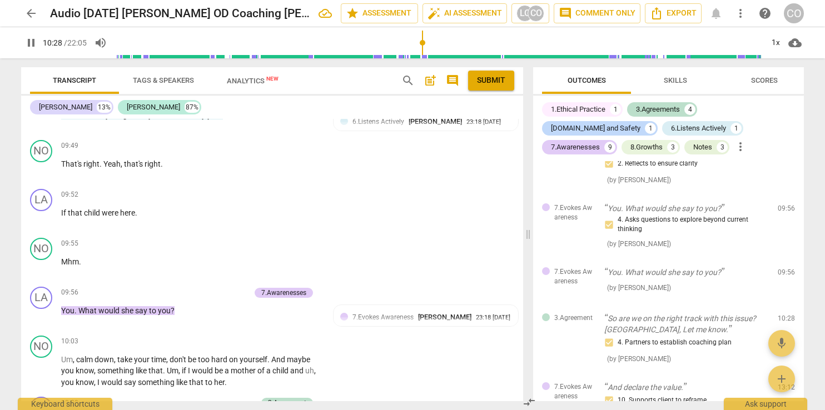
scroll to position [2075, 0]
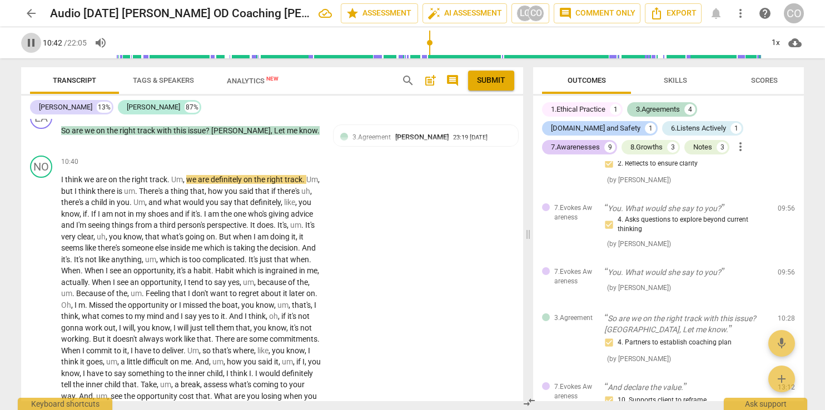
click at [32, 43] on span "pause" at bounding box center [30, 42] width 13 height 13
drag, startPoint x: 375, startPoint y: 47, endPoint x: 103, endPoint y: -42, distance: 286.1
click at [111, 25] on input "range" at bounding box center [437, 43] width 652 height 36
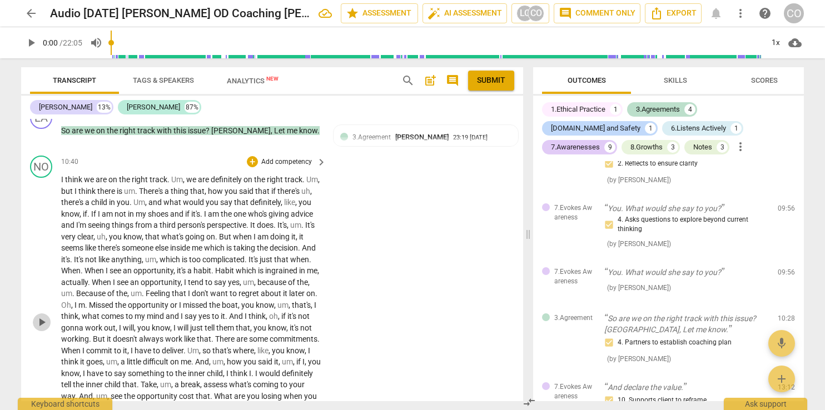
click at [43, 320] on span "play_arrow" at bounding box center [41, 322] width 13 height 13
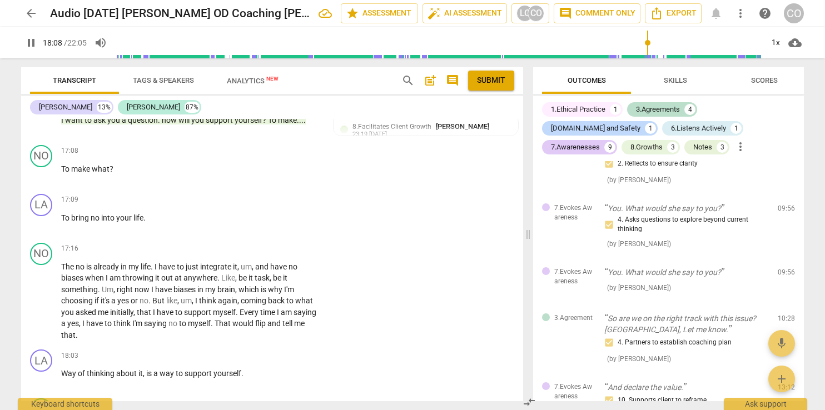
scroll to position [3257, 0]
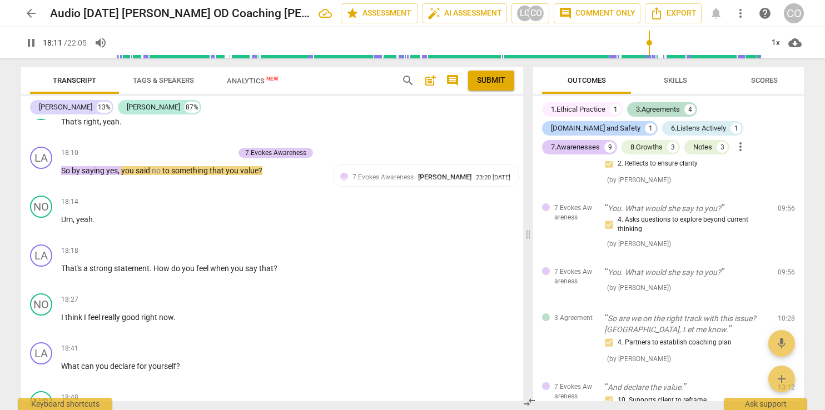
drag, startPoint x: 441, startPoint y: 254, endPoint x: 31, endPoint y: 44, distance: 461.1
click at [31, 44] on span "pause" at bounding box center [30, 42] width 13 height 13
click at [33, 42] on span "play_arrow" at bounding box center [30, 42] width 13 height 13
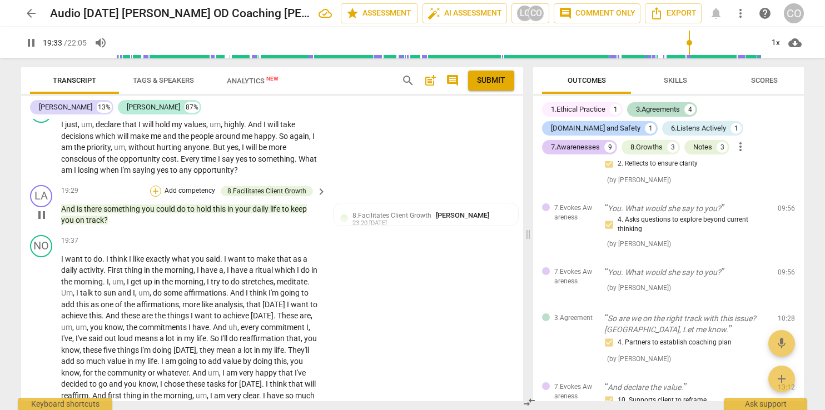
click at [159, 190] on div "+" at bounding box center [155, 191] width 11 height 11
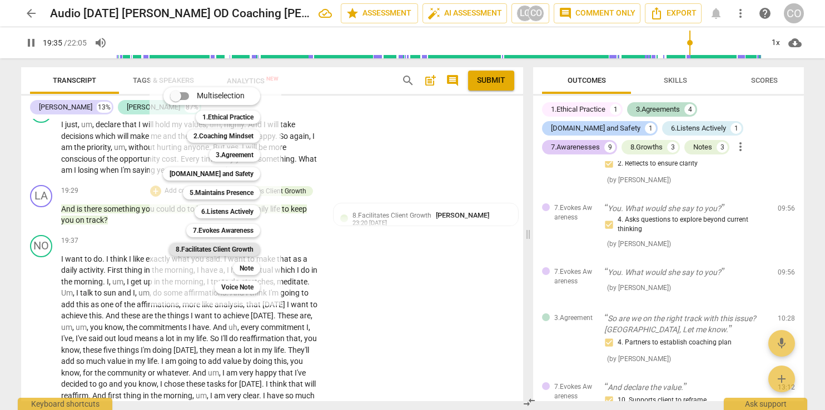
click at [246, 250] on b "8.Facilitates Client Growth" at bounding box center [215, 249] width 78 height 13
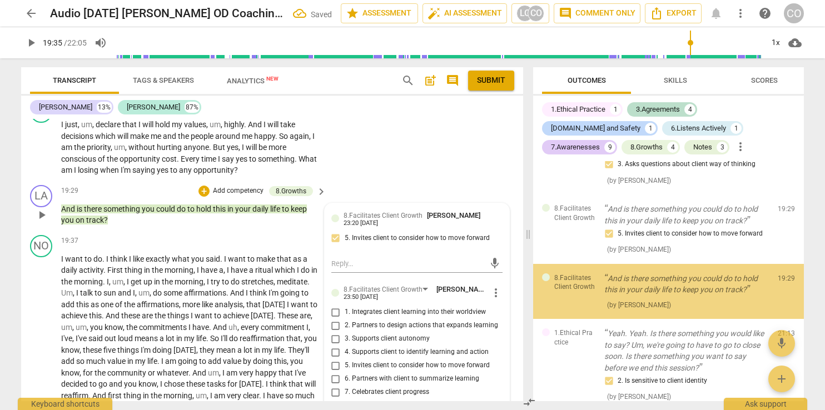
scroll to position [1409, 0]
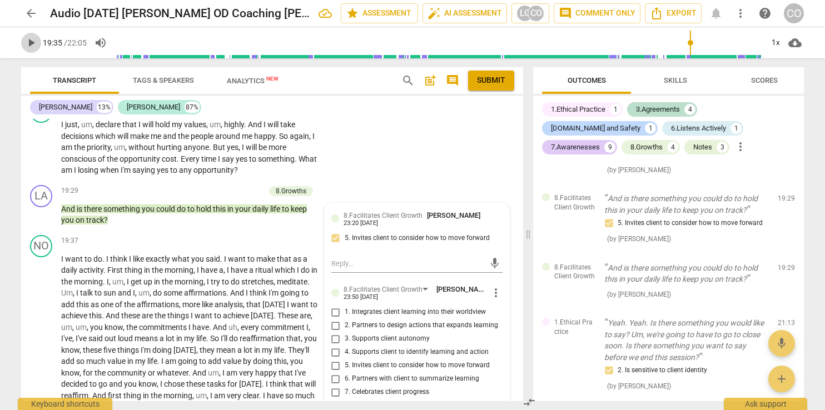
click at [30, 41] on span "play_arrow" at bounding box center [30, 42] width 13 height 13
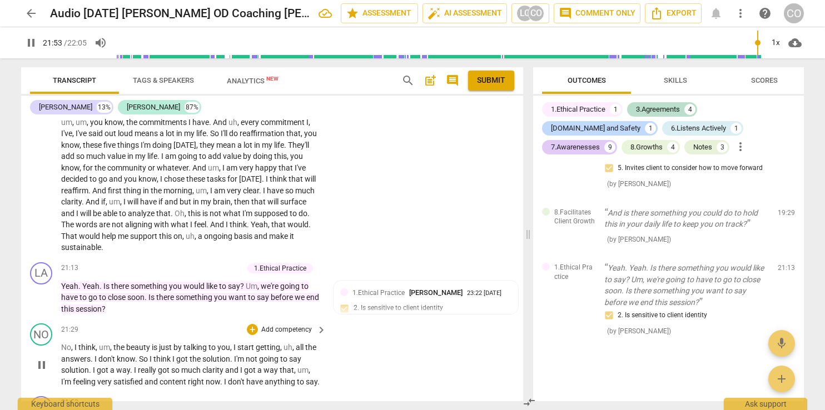
scroll to position [3989, 0]
